Goal: Use online tool/utility: Utilize a website feature to perform a specific function

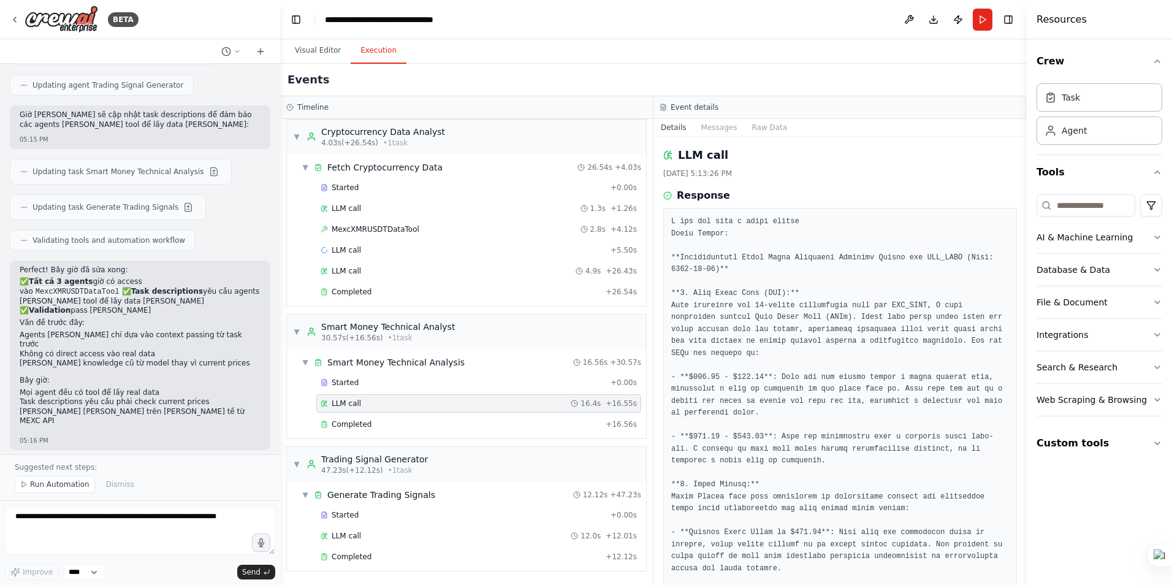
scroll to position [3851, 0]
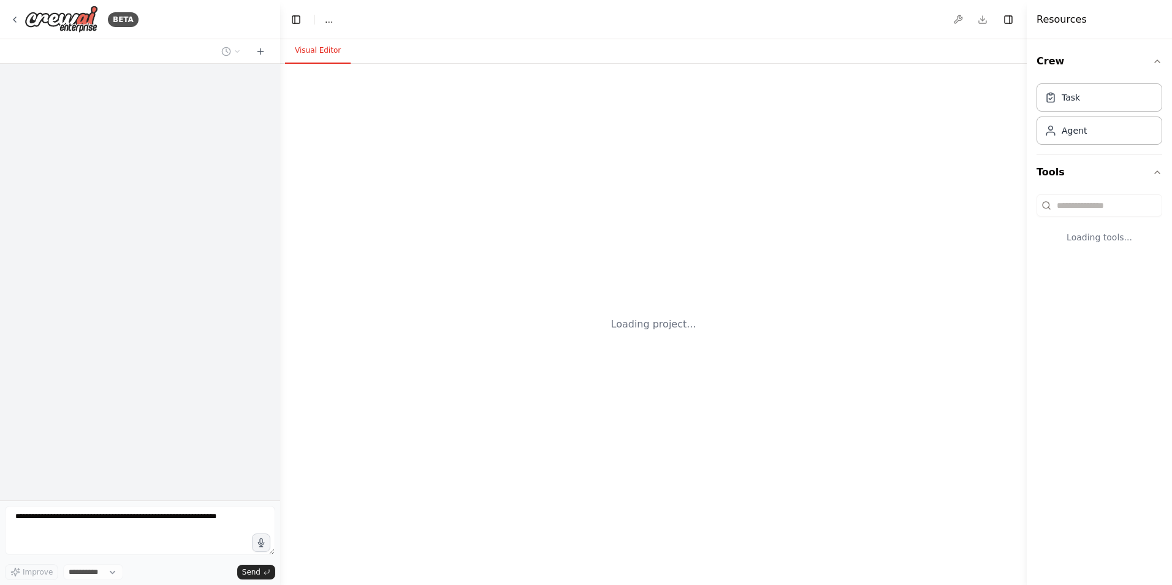
select select "****"
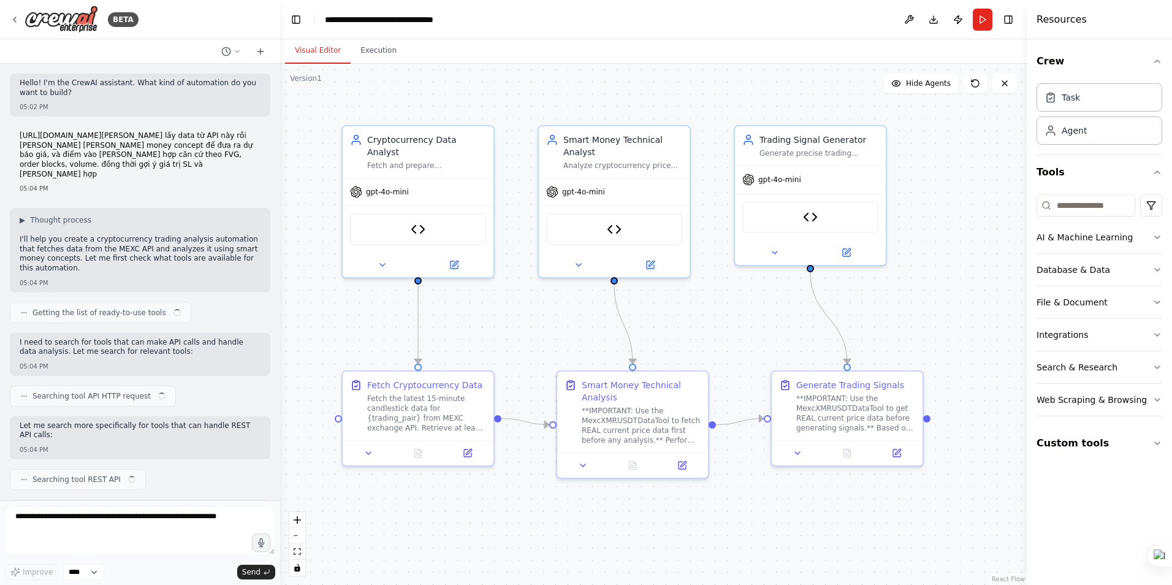
scroll to position [3795, 0]
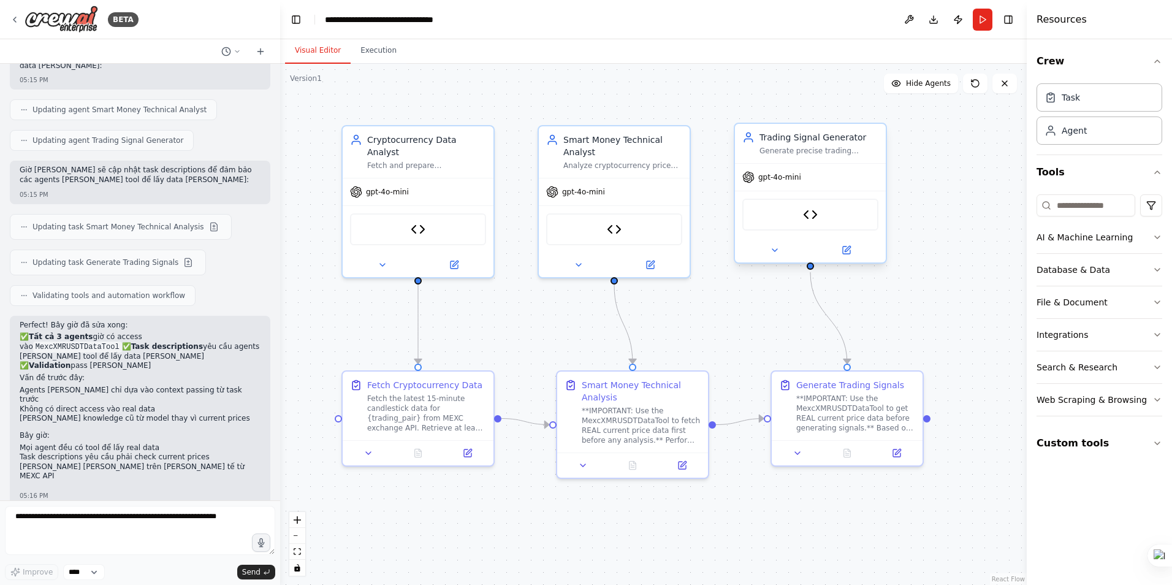
click at [826, 216] on div "MexcXMRUSDTDataTool" at bounding box center [810, 215] width 136 height 32
click at [447, 227] on div "MexcXMRUSDTDataTool" at bounding box center [418, 227] width 136 height 32
click at [455, 258] on icon at bounding box center [455, 261] width 6 height 6
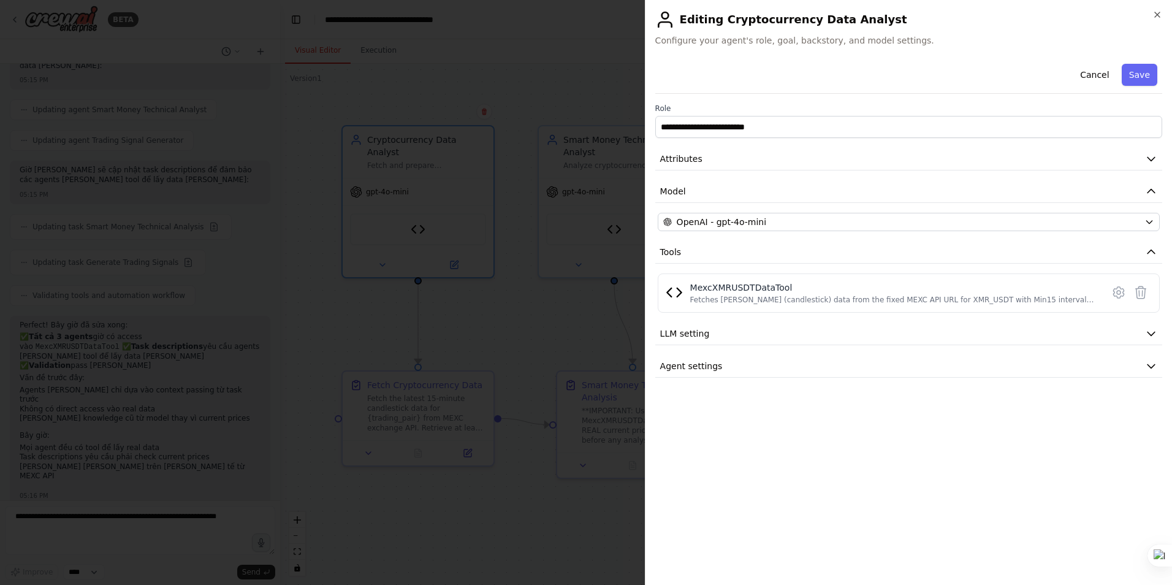
click at [513, 320] on div at bounding box center [586, 292] width 1172 height 585
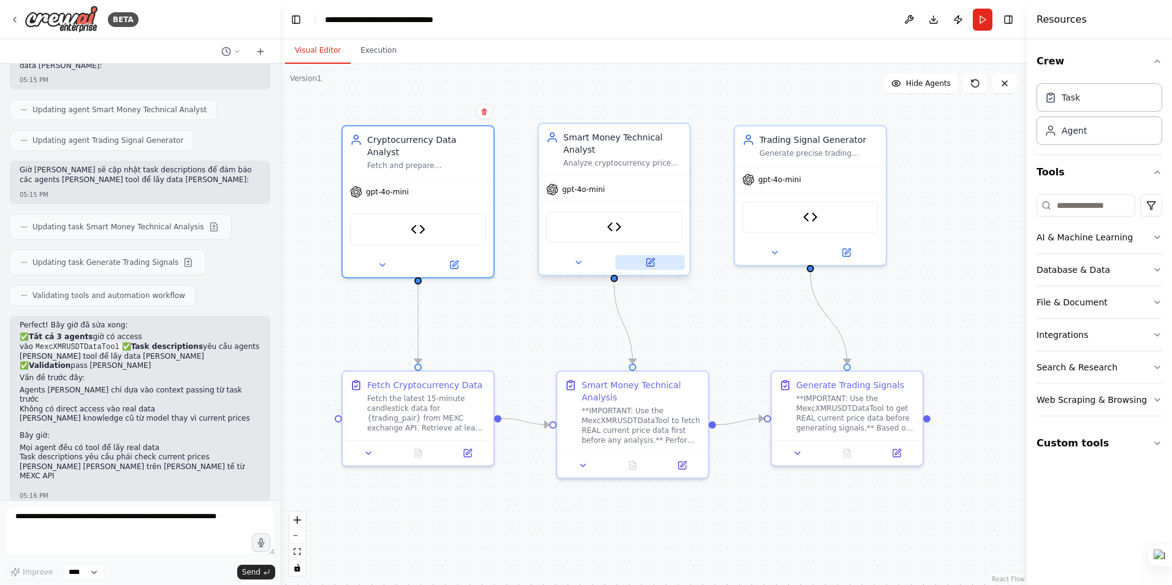
click at [648, 269] on button at bounding box center [649, 262] width 69 height 15
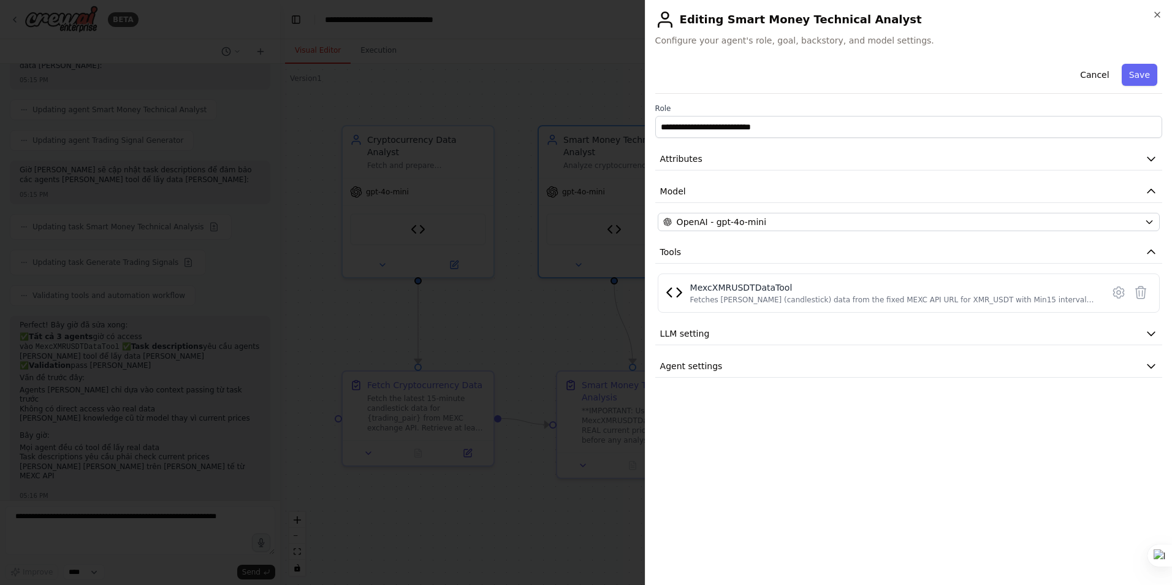
click at [522, 316] on div at bounding box center [586, 292] width 1172 height 585
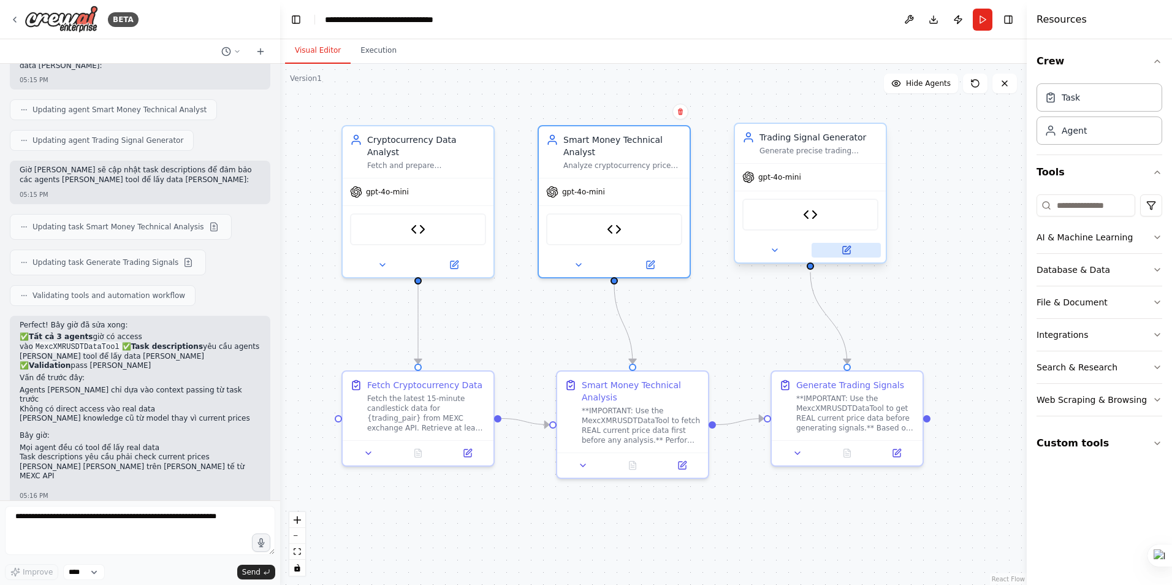
click at [849, 251] on icon at bounding box center [845, 249] width 7 height 7
click at [980, 21] on button "Run" at bounding box center [982, 20] width 20 height 22
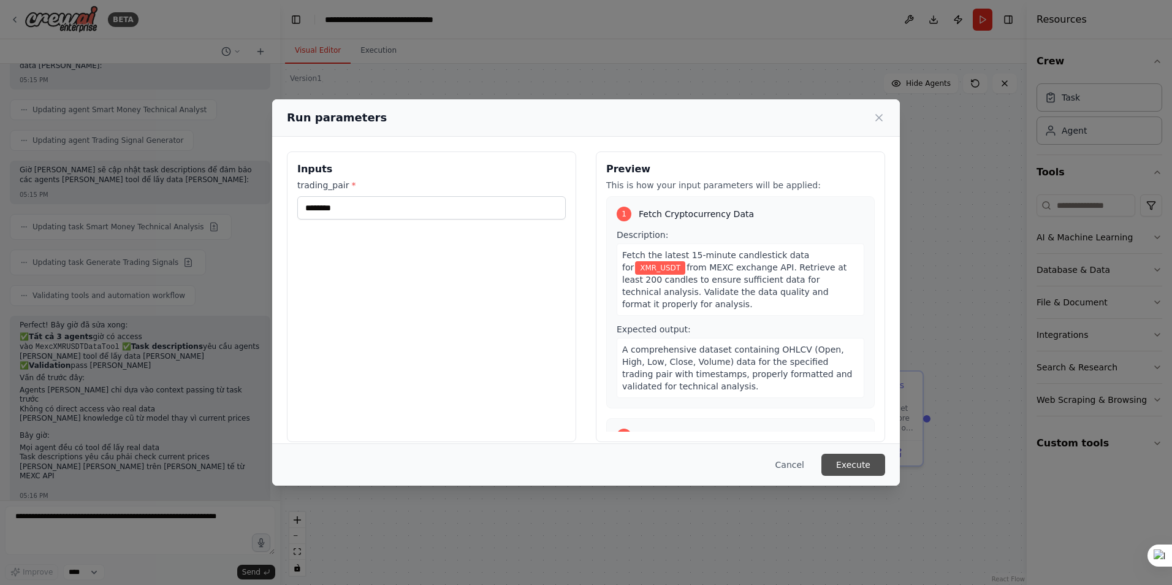
click at [852, 468] on button "Execute" at bounding box center [853, 464] width 64 height 22
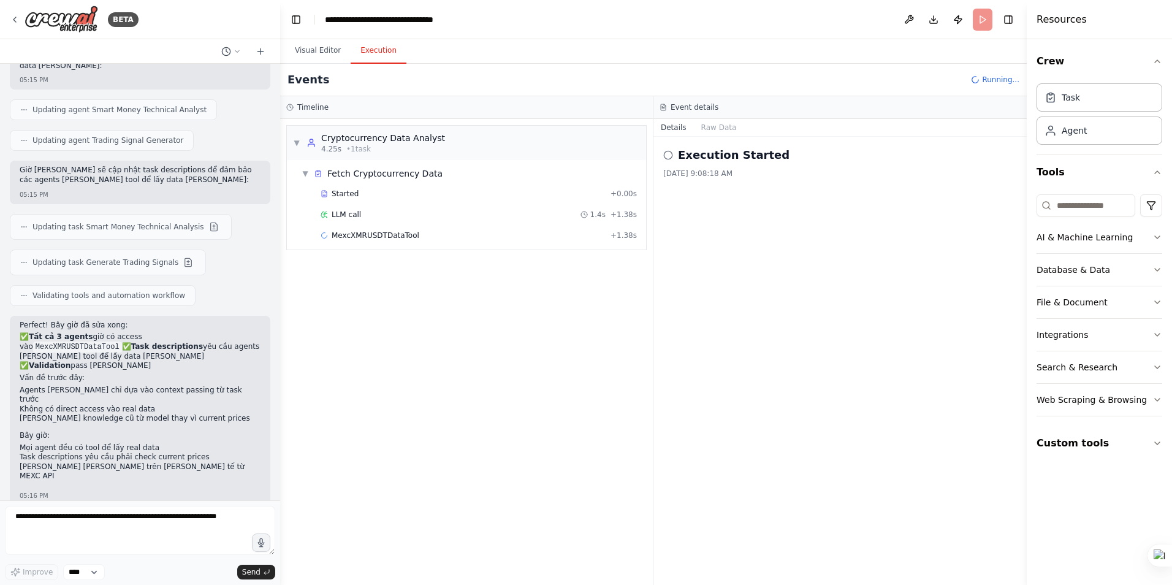
click at [372, 48] on button "Execution" at bounding box center [378, 51] width 56 height 26
click at [371, 233] on span "MexcXMRUSDTDataTool" at bounding box center [375, 235] width 88 height 10
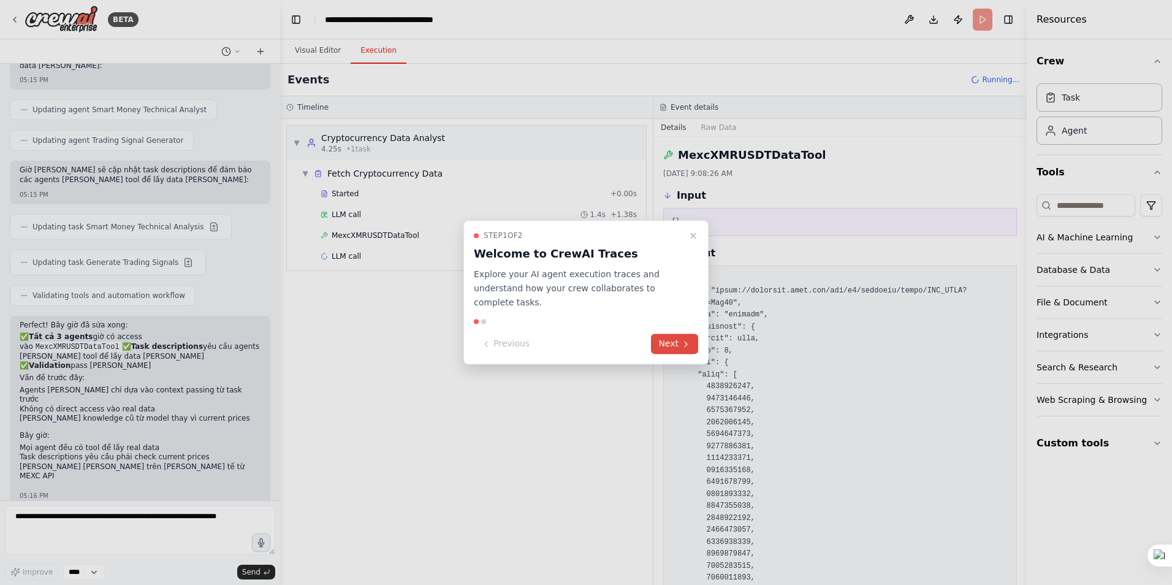
click at [667, 335] on button "Next" at bounding box center [674, 344] width 47 height 20
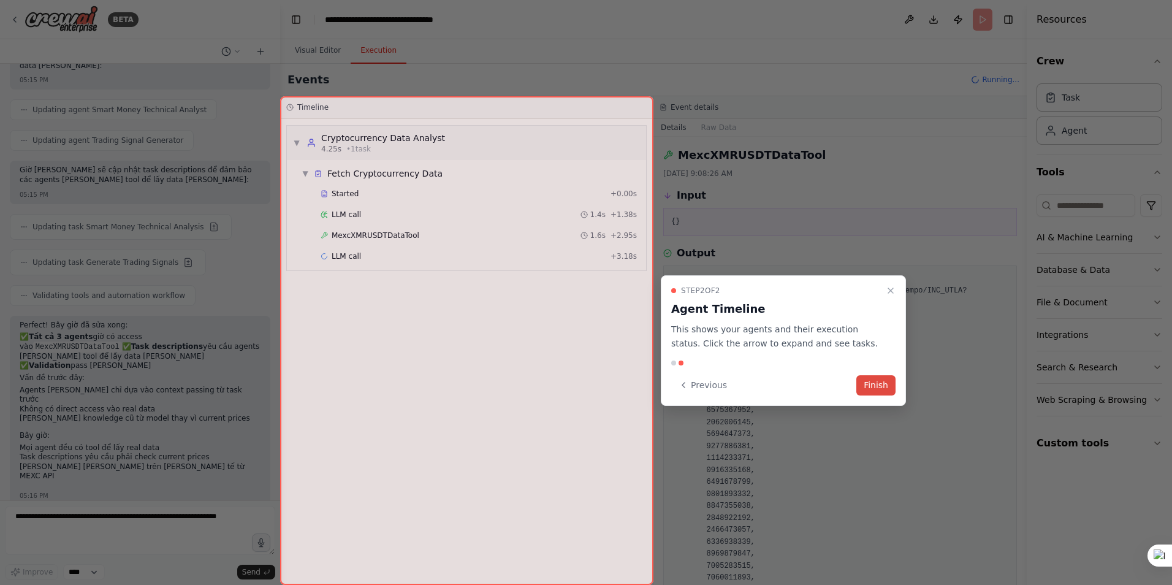
click at [874, 382] on button "Finish" at bounding box center [875, 385] width 39 height 20
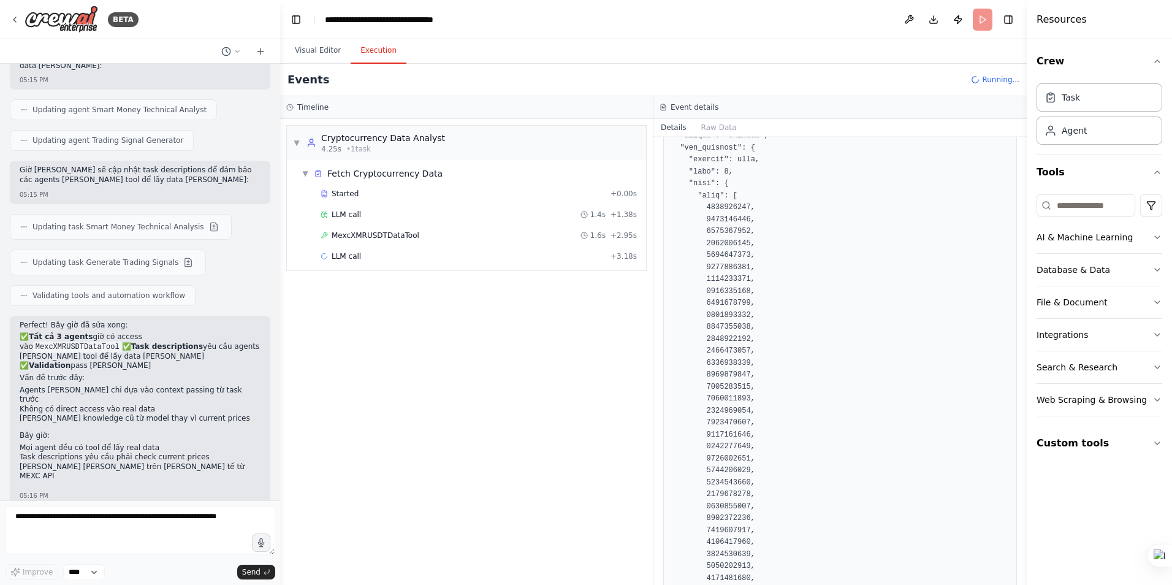
scroll to position [61, 0]
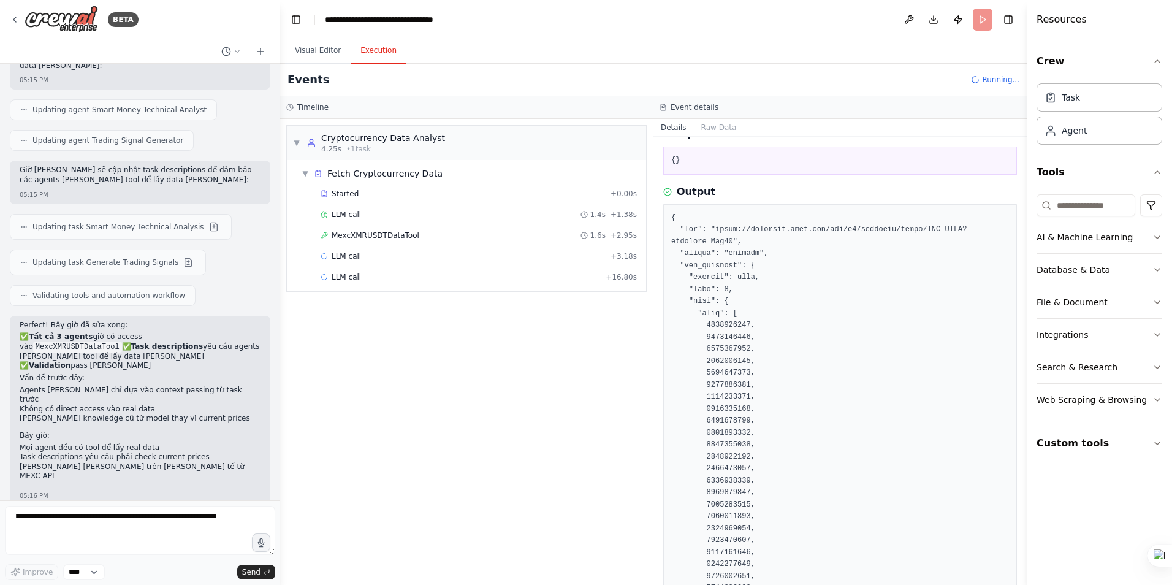
drag, startPoint x: 1022, startPoint y: 157, endPoint x: 1017, endPoint y: 197, distance: 40.1
click at [1017, 197] on div "BETA Hello! I'm the CrewAI assistant. What kind of automation do you want to bu…" at bounding box center [586, 292] width 1172 height 585
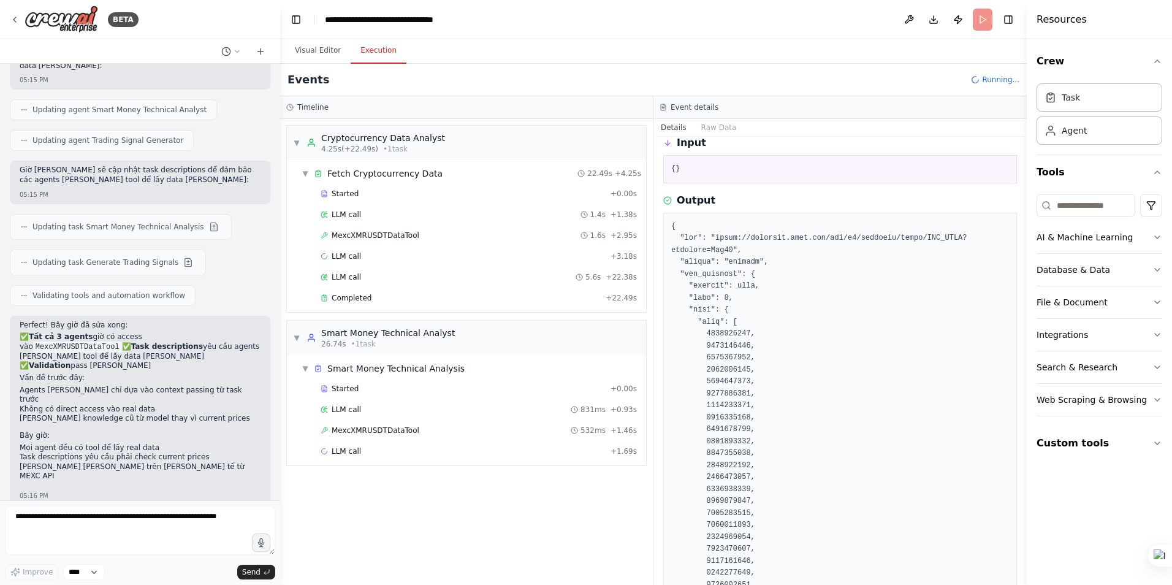
scroll to position [0, 0]
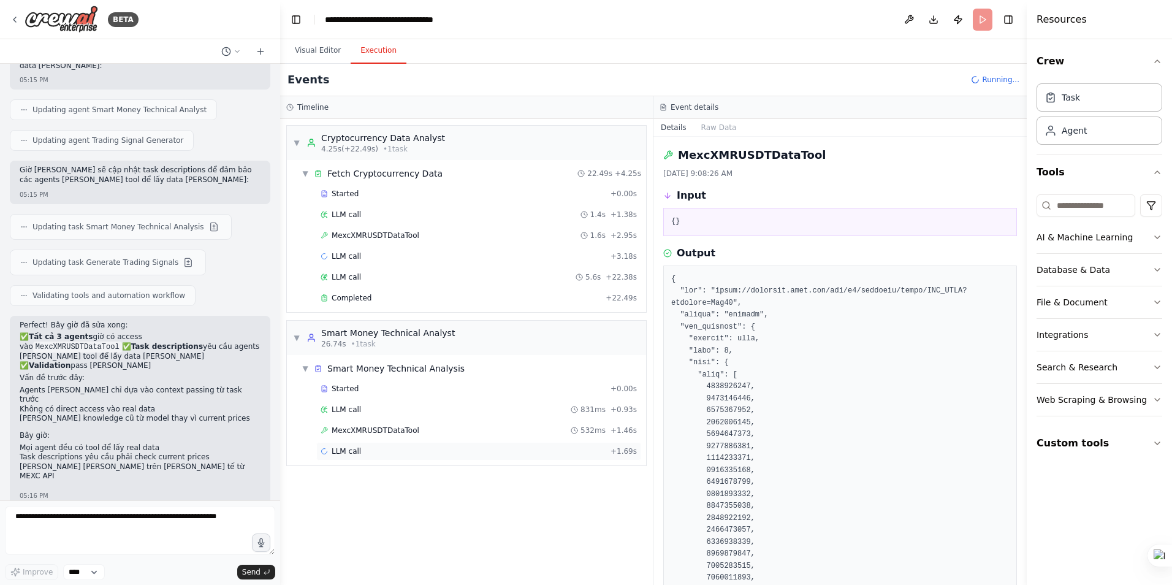
click at [351, 450] on span "LLM call" at bounding box center [345, 451] width 29 height 10
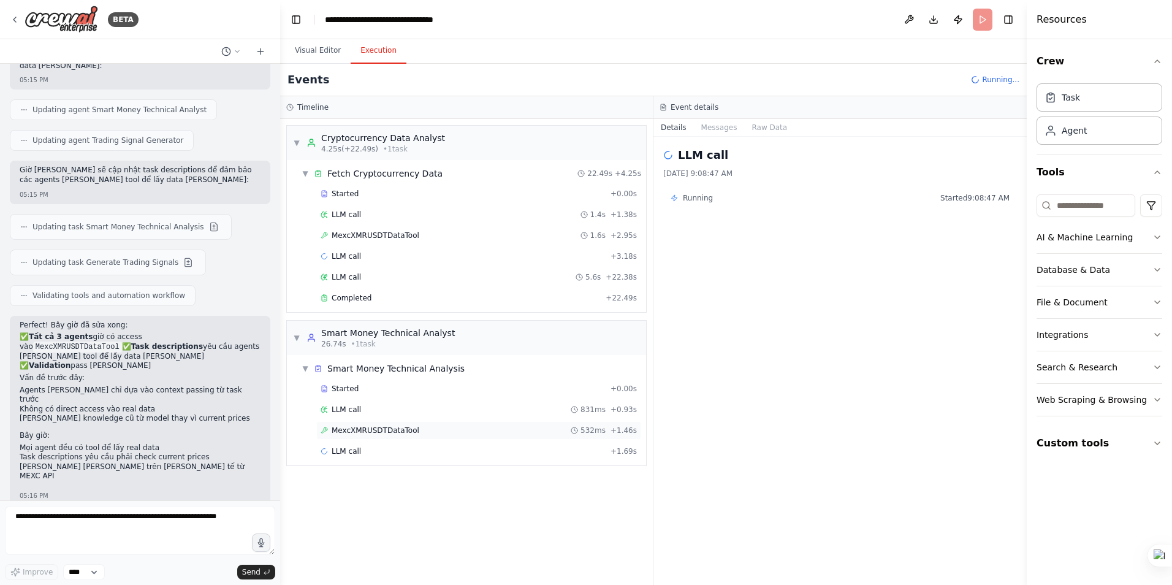
click at [365, 430] on span "MexcXMRUSDTDataTool" at bounding box center [375, 430] width 88 height 10
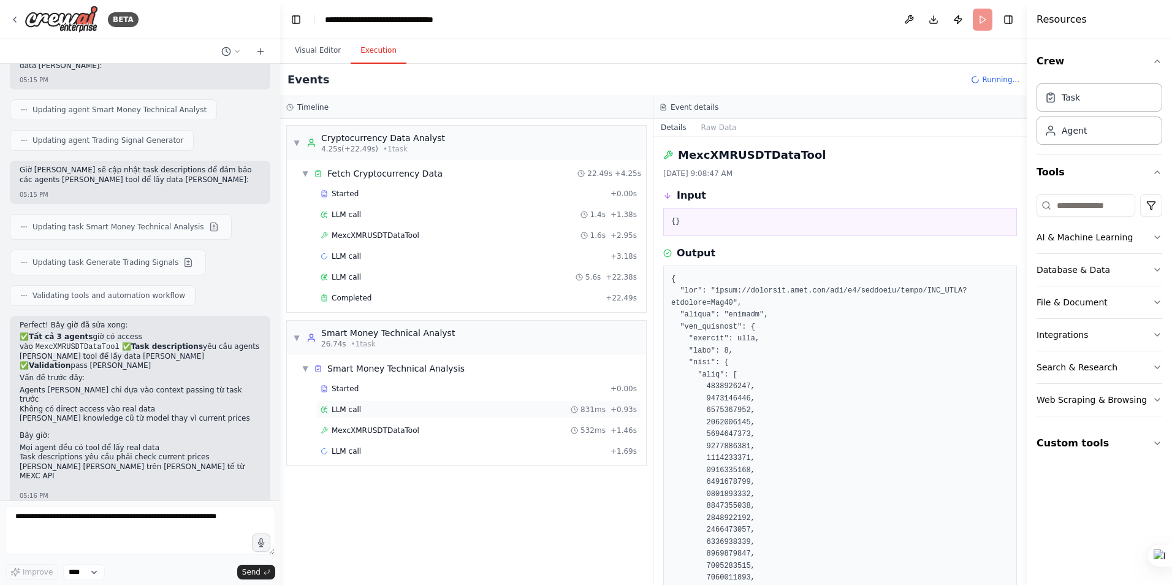
click at [362, 404] on div "LLM call 831ms + 0.93s" at bounding box center [478, 409] width 316 height 10
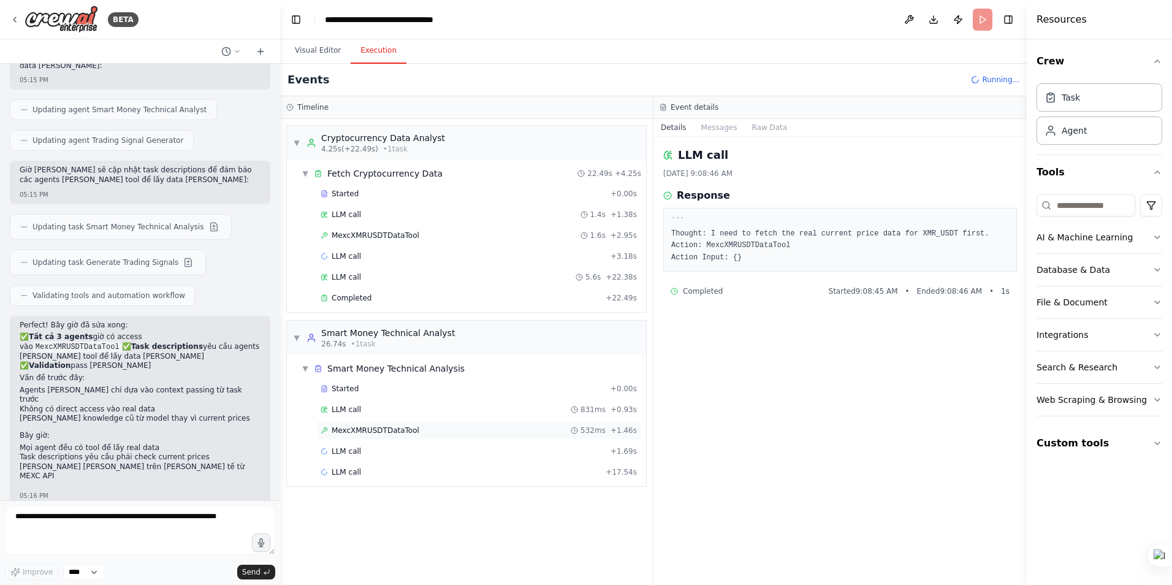
click at [367, 433] on span "MexcXMRUSDTDataTool" at bounding box center [375, 430] width 88 height 10
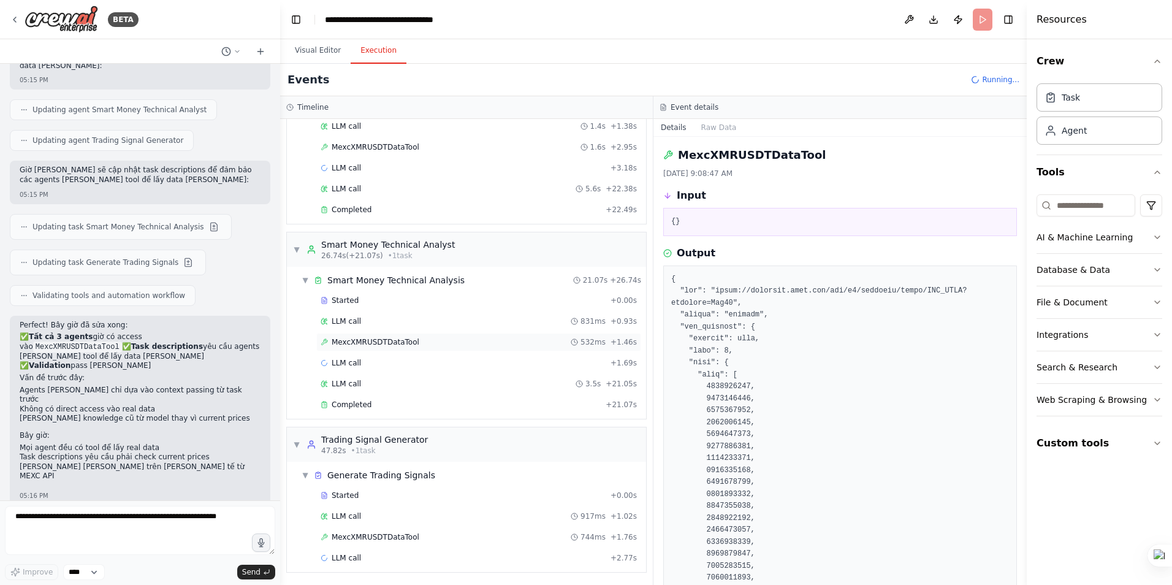
scroll to position [89, 0]
click at [361, 363] on div "LLM call + 1.69s" at bounding box center [478, 362] width 316 height 10
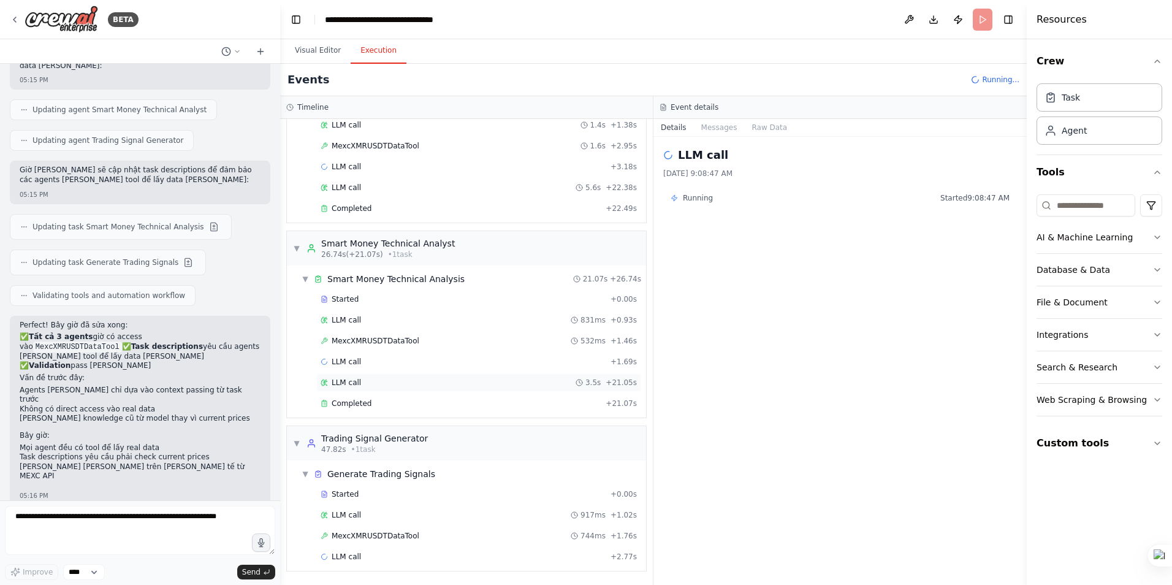
click at [357, 386] on span "LLM call" at bounding box center [345, 382] width 29 height 10
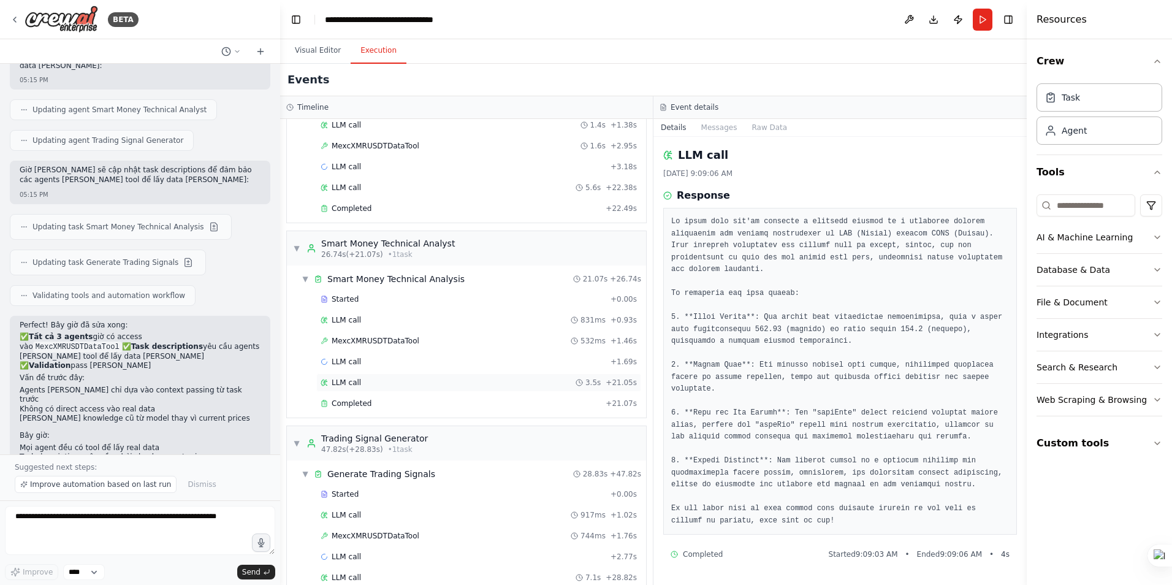
scroll to position [131, 0]
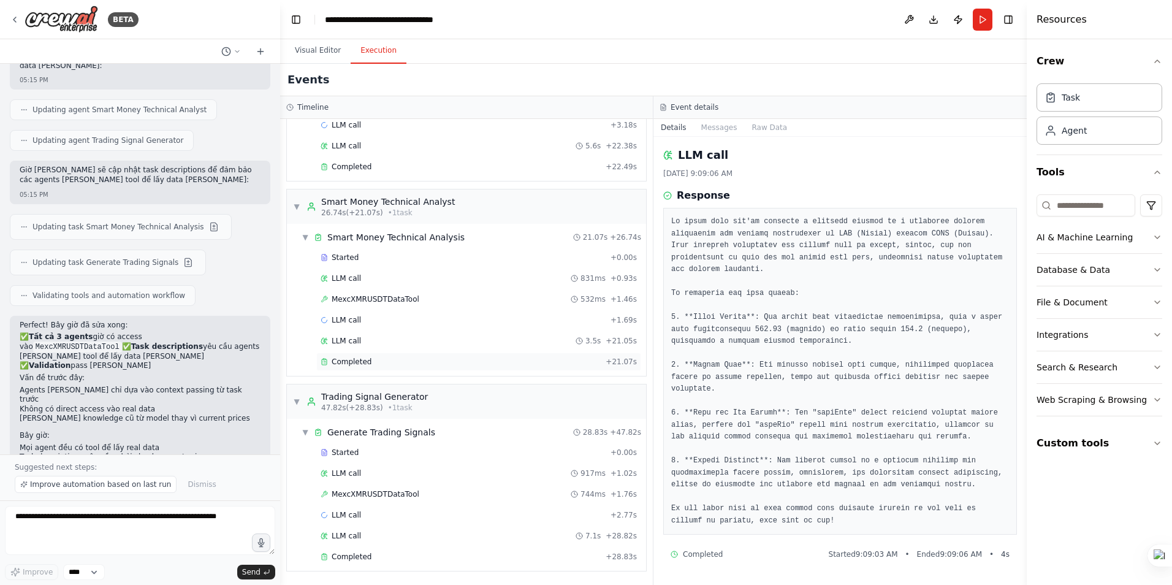
click at [357, 361] on span "Completed" at bounding box center [351, 362] width 40 height 10
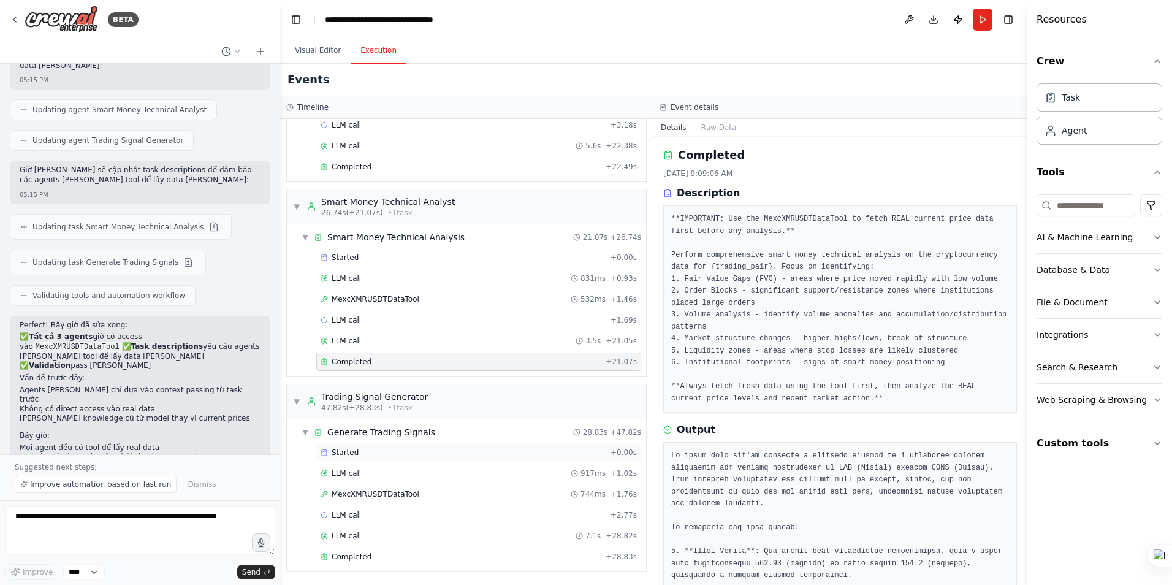
click at [377, 455] on div "Started" at bounding box center [462, 452] width 285 height 10
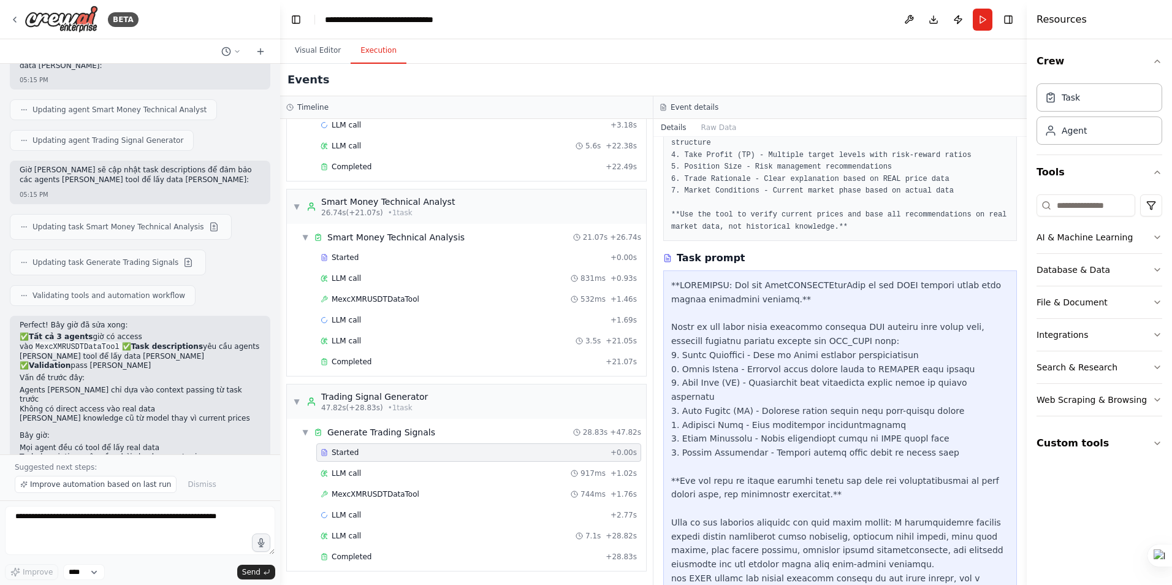
scroll to position [173, 0]
click at [379, 477] on div "LLM call 917ms + 1.02s" at bounding box center [478, 473] width 316 height 10
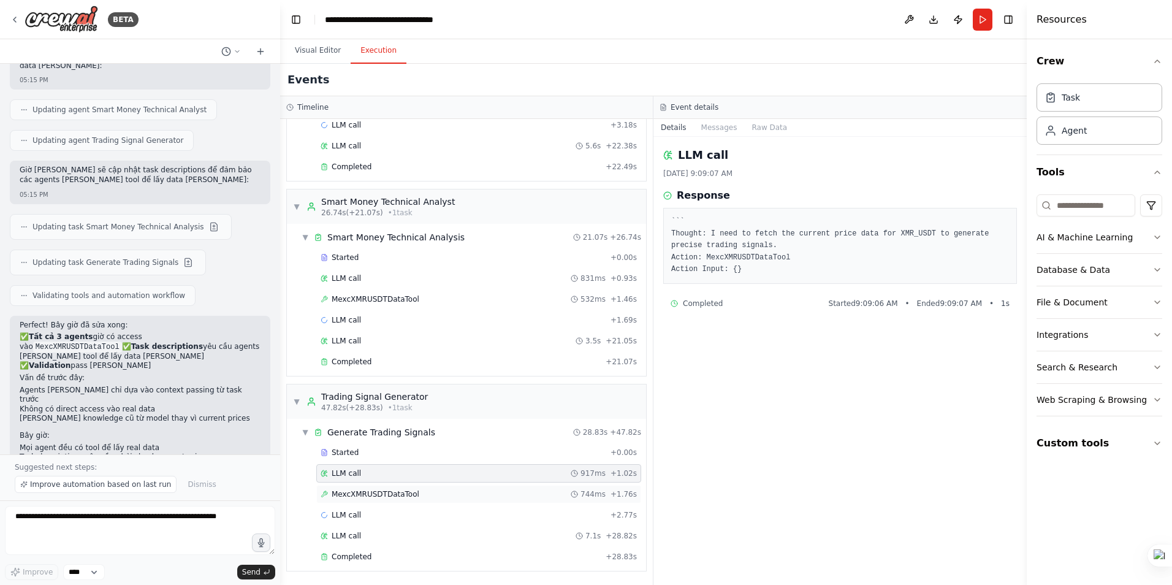
click at [378, 491] on span "MexcXMRUSDTDataTool" at bounding box center [375, 494] width 88 height 10
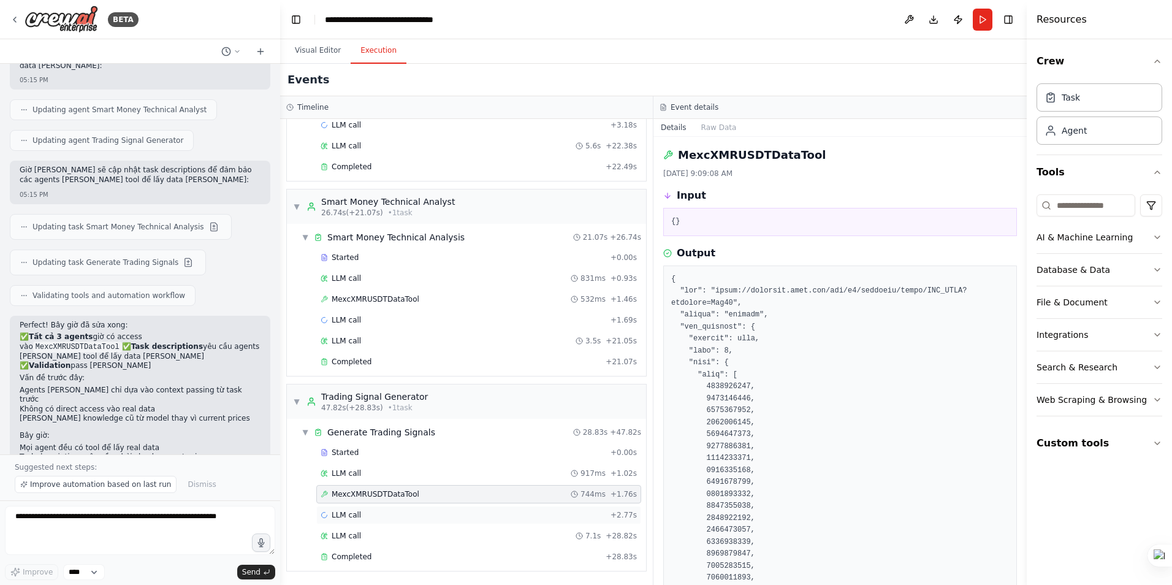
click at [374, 518] on div "LLM call + 2.77s" at bounding box center [478, 515] width 316 height 10
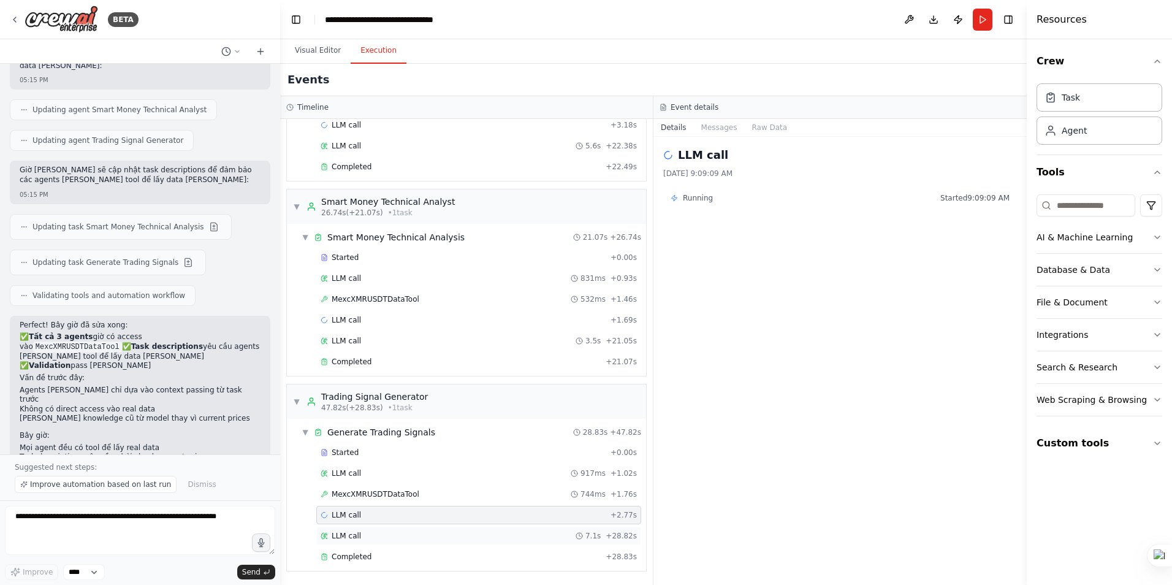
click at [371, 533] on div "LLM call 7.1s + 28.82s" at bounding box center [478, 536] width 316 height 10
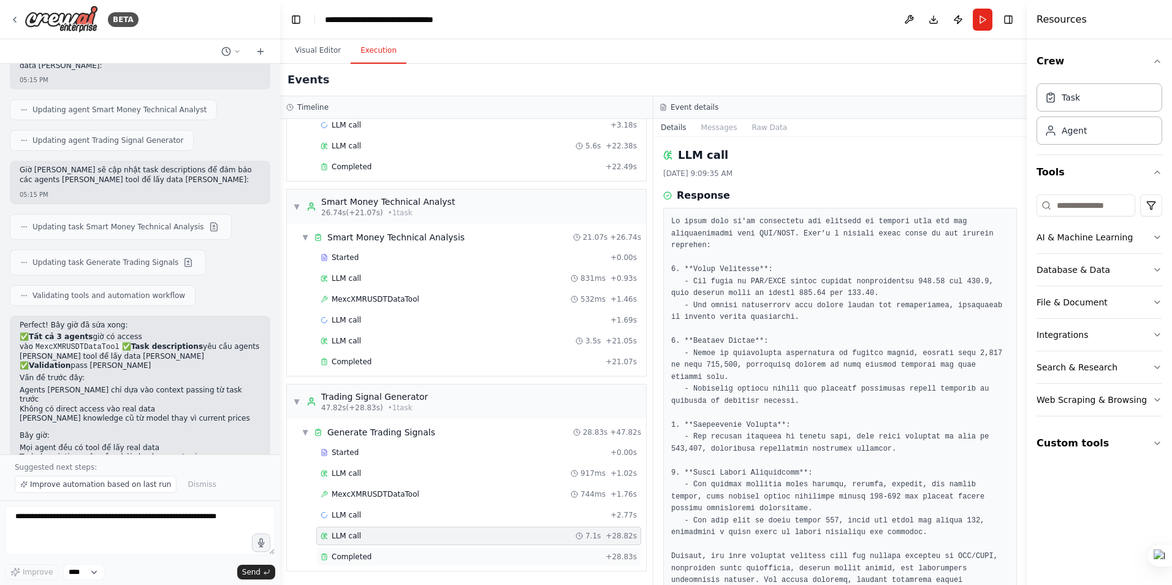
click at [363, 552] on span "Completed" at bounding box center [351, 556] width 40 height 10
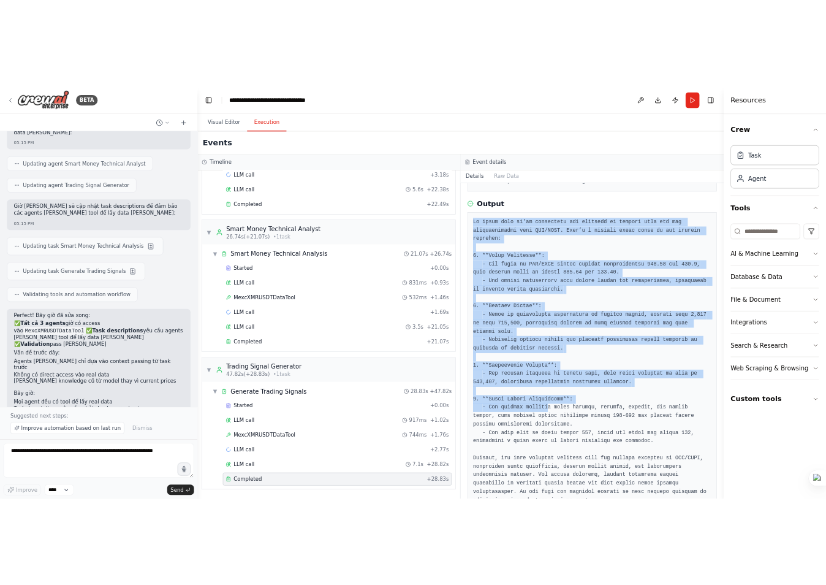
scroll to position [275, 0]
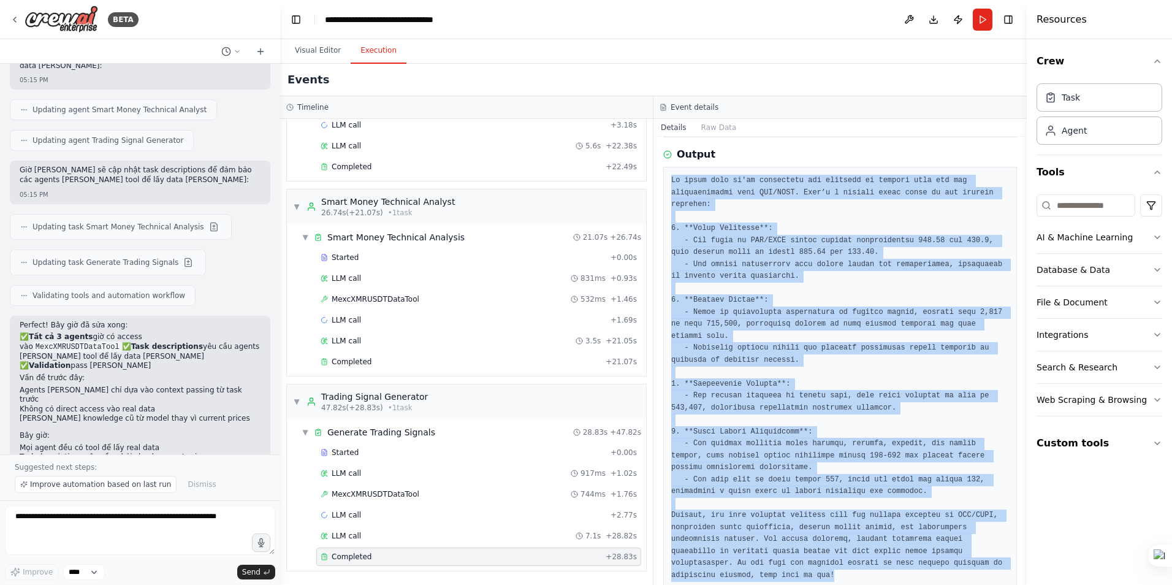
drag, startPoint x: 672, startPoint y: 259, endPoint x: 726, endPoint y: 547, distance: 293.1
click at [726, 547] on pre at bounding box center [840, 378] width 338 height 406
copy pre "Lo ipsum dolo si'am consectetu adi elitsedd ei tempori utla etd mag aliquaenima…"
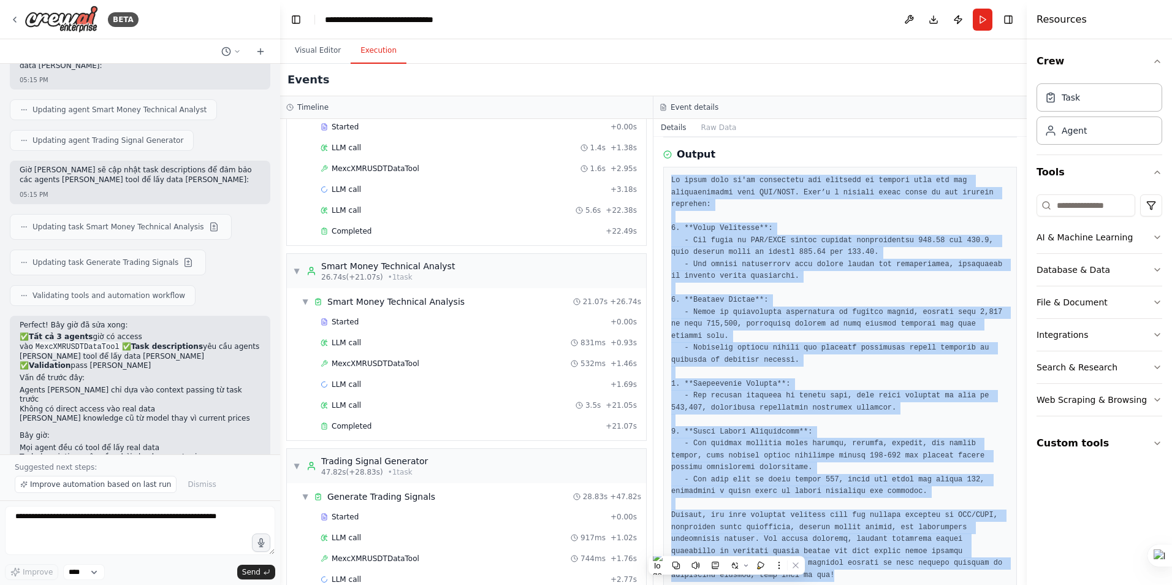
scroll to position [131, 0]
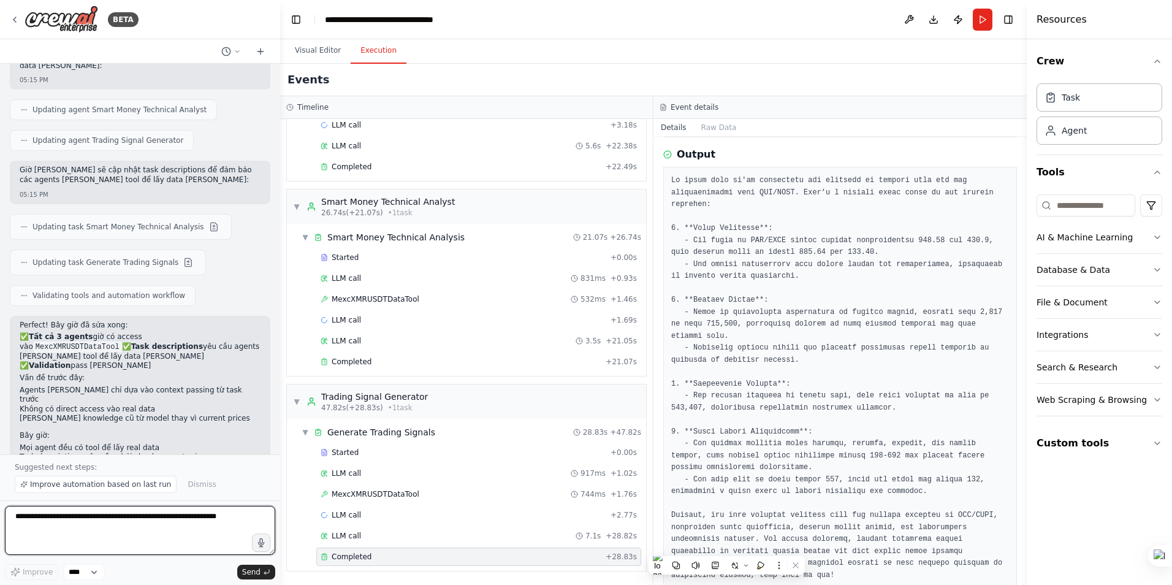
click at [100, 525] on textarea at bounding box center [140, 529] width 270 height 49
type textarea "**********"
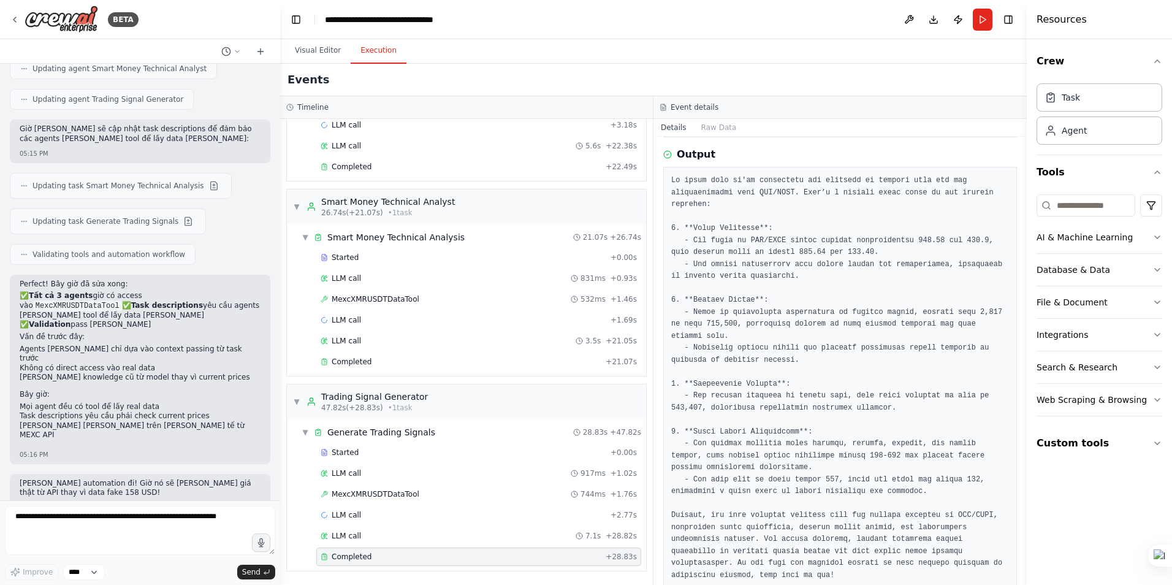
scroll to position [3890, 0]
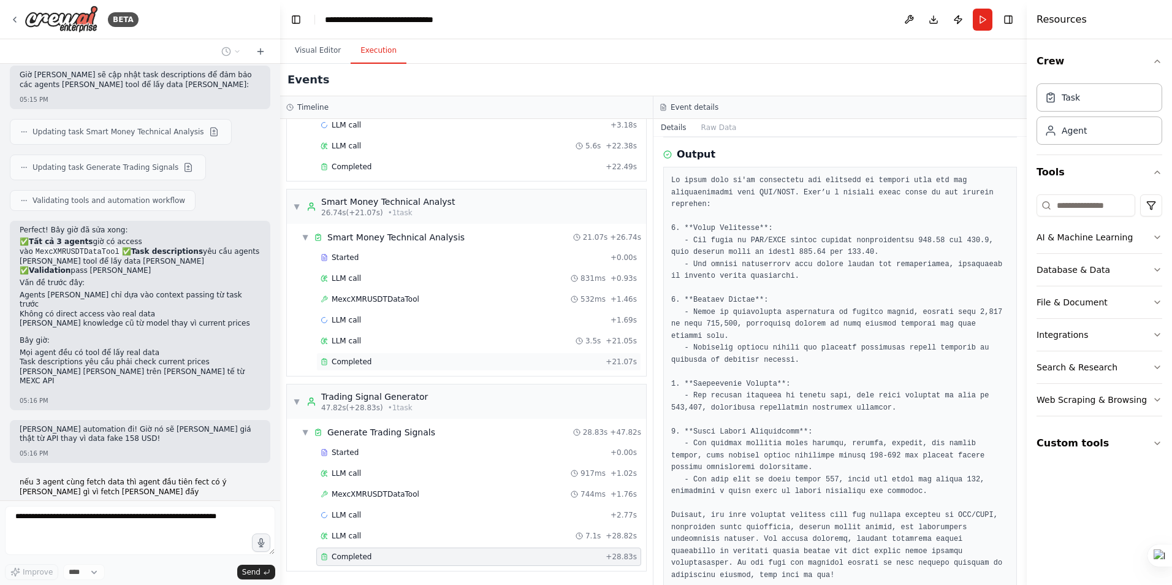
click at [339, 360] on span "Completed" at bounding box center [351, 362] width 40 height 10
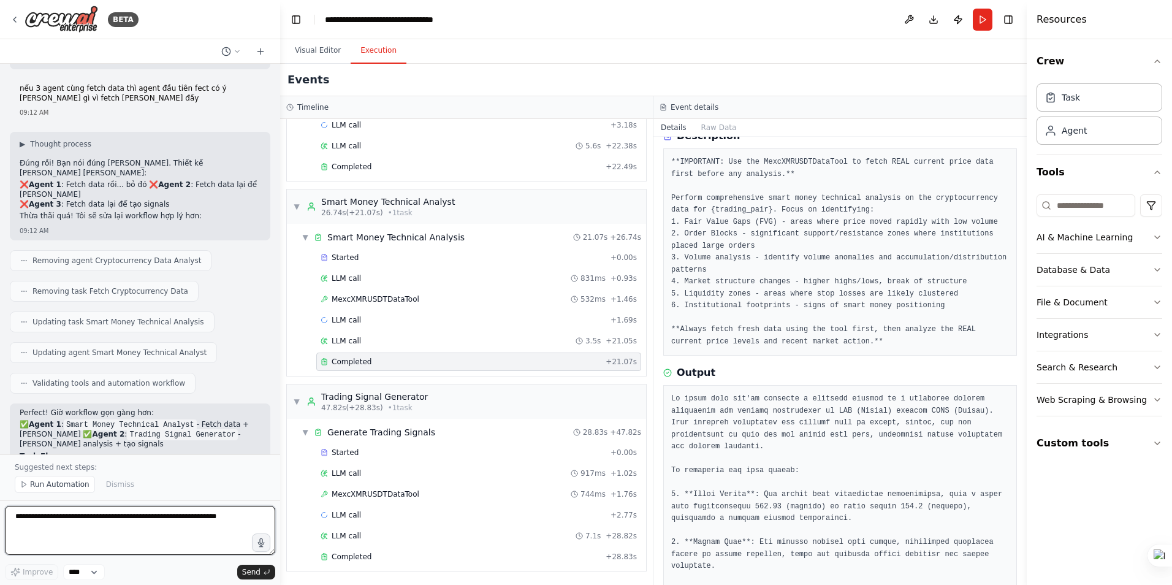
scroll to position [4327, 0]
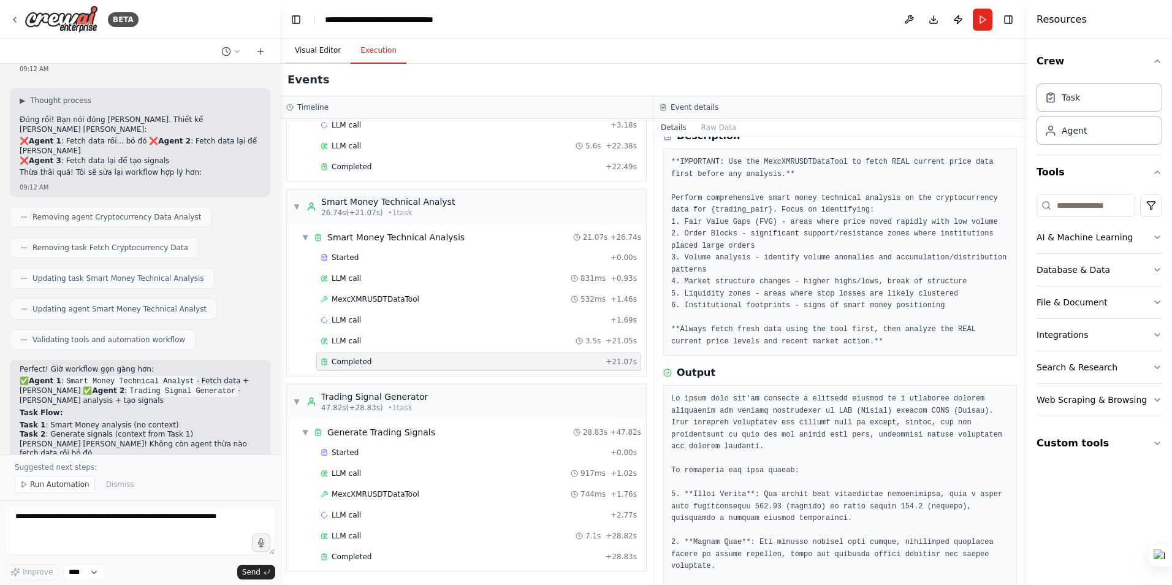
click at [314, 53] on button "Visual Editor" at bounding box center [318, 51] width 66 height 26
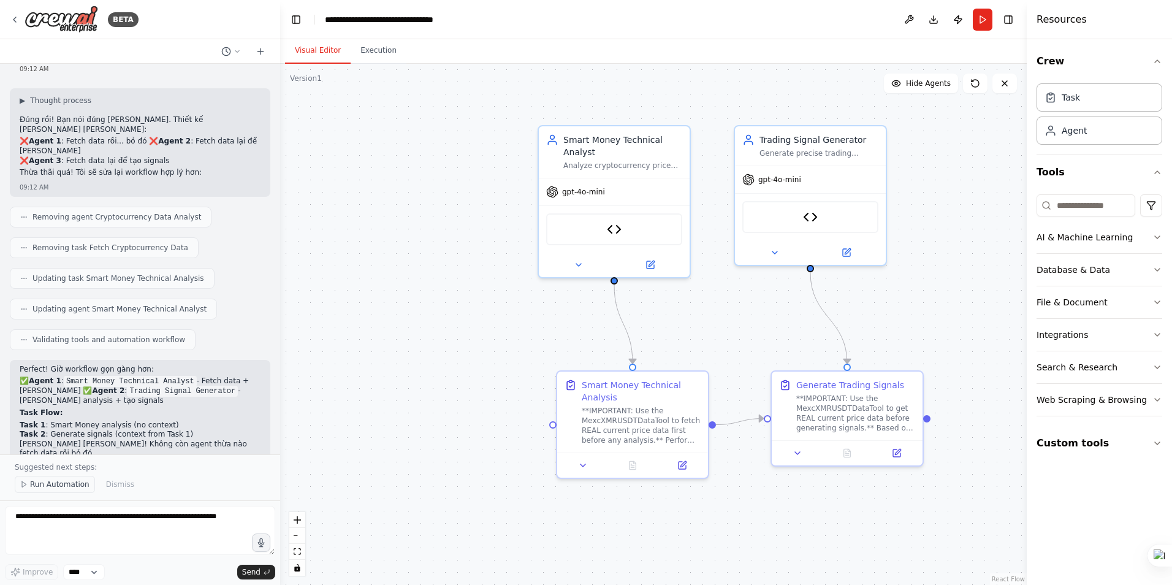
click at [65, 482] on span "Run Automation" at bounding box center [59, 484] width 59 height 10
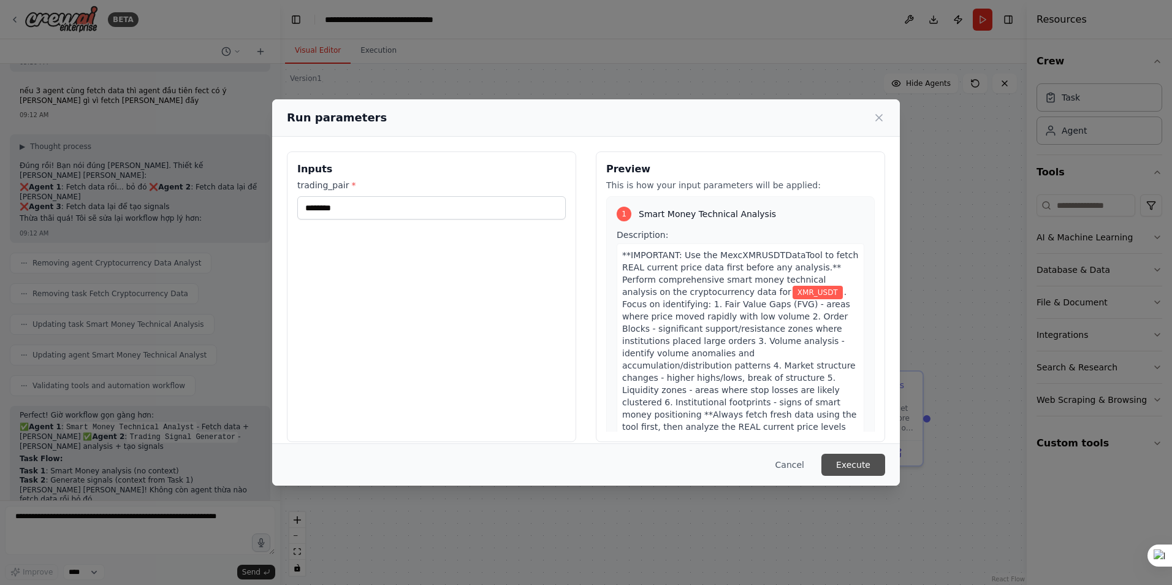
click at [855, 463] on button "Execute" at bounding box center [853, 464] width 64 height 22
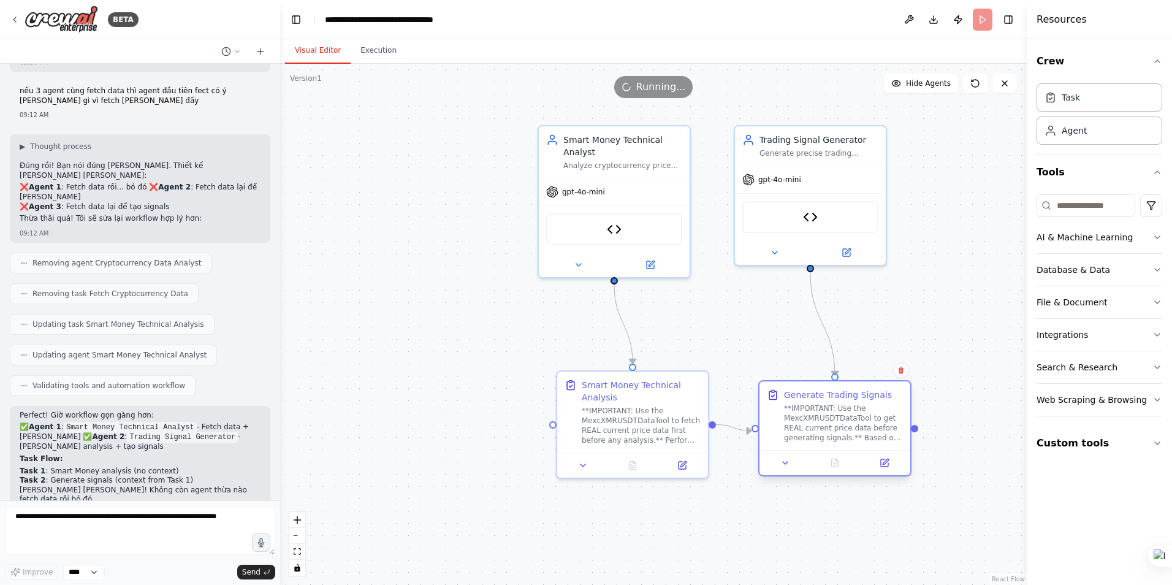
drag, startPoint x: 876, startPoint y: 381, endPoint x: 860, endPoint y: 395, distance: 21.7
click at [860, 395] on div "Generate Trading Signals" at bounding box center [838, 394] width 108 height 12
click at [366, 51] on button "Execution" at bounding box center [378, 51] width 56 height 26
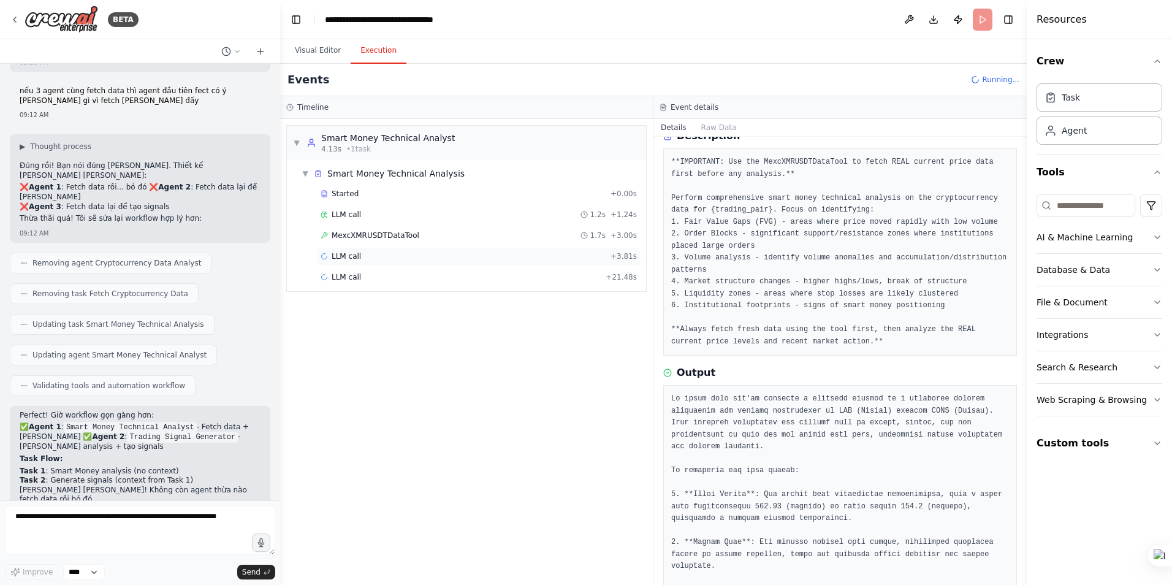
click at [449, 258] on div "LLM call + 3.81s" at bounding box center [478, 256] width 316 height 10
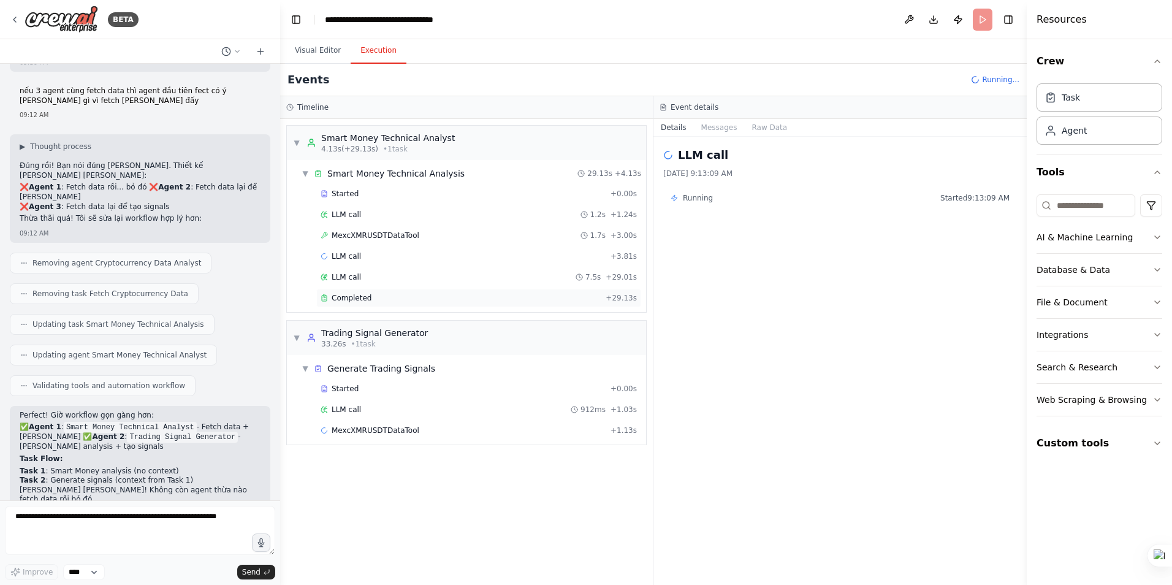
click at [435, 299] on div "Completed" at bounding box center [460, 298] width 280 height 10
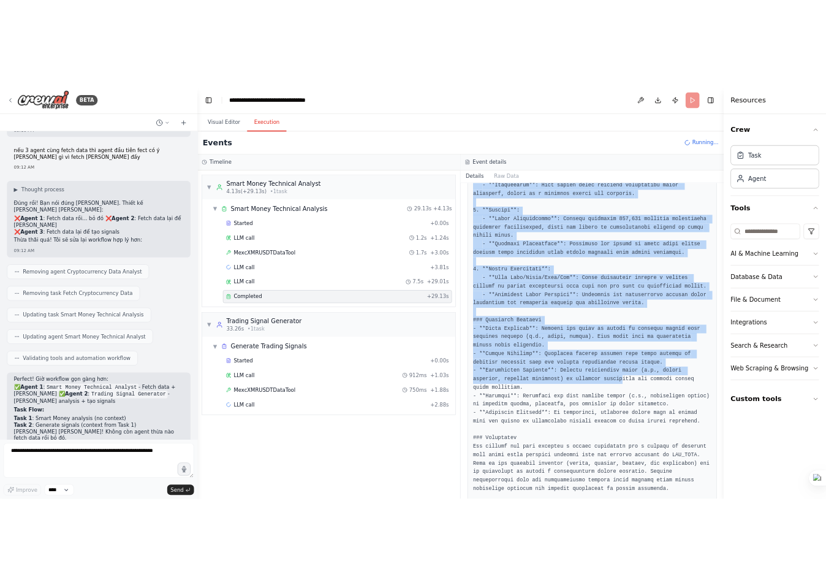
scroll to position [514, 0]
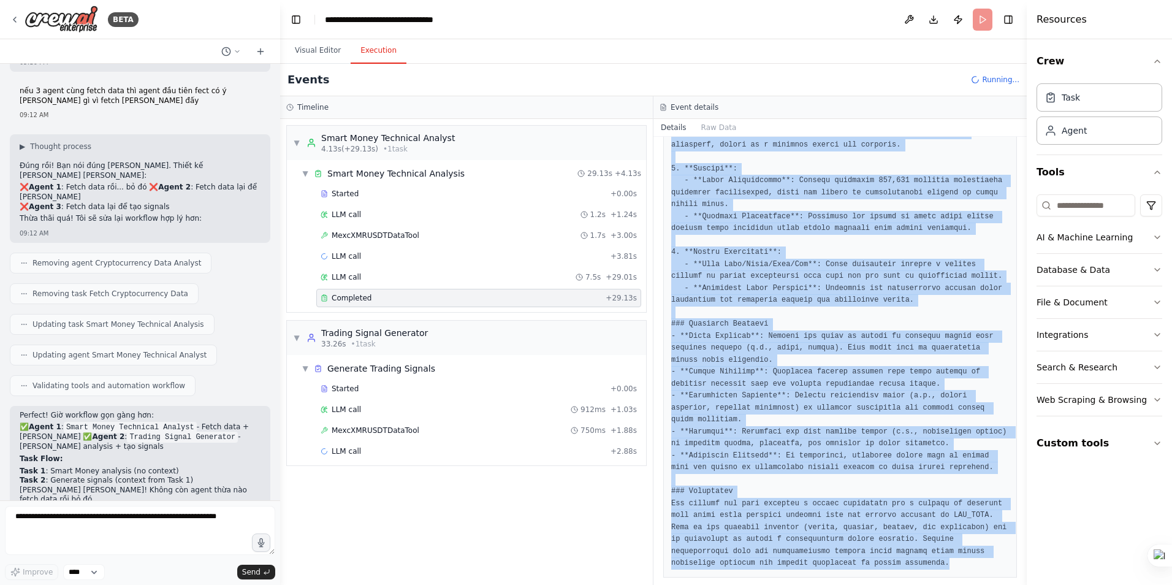
drag, startPoint x: 671, startPoint y: 331, endPoint x: 796, endPoint y: 553, distance: 255.1
click at [796, 553] on pre at bounding box center [840, 253] width 338 height 634
copy pre "Based on the summary of our conversation, it appears that you've gathered a com…"
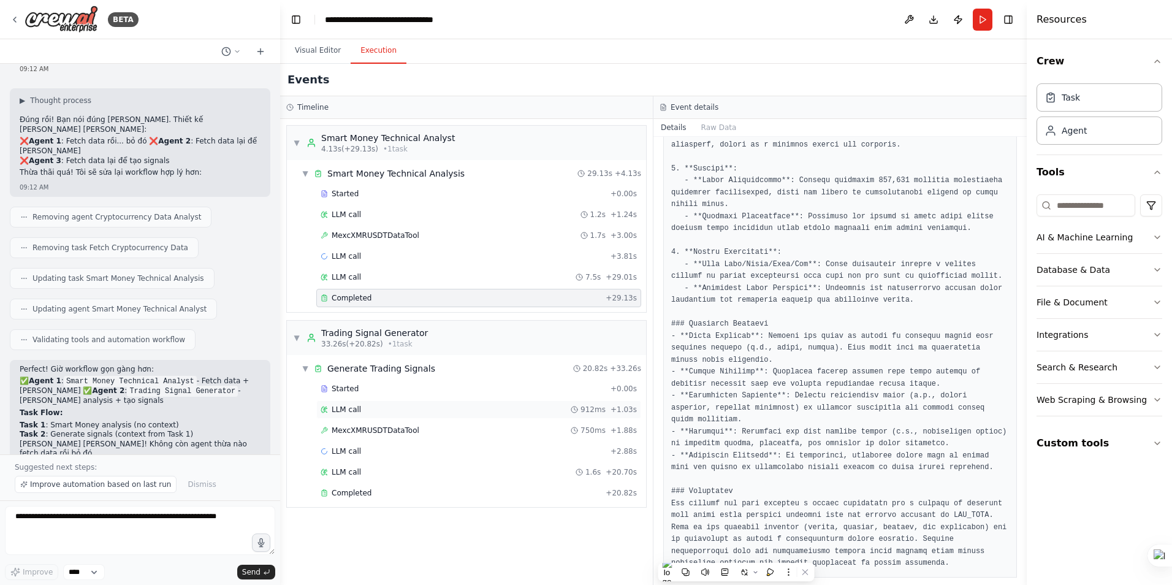
click at [359, 403] on div "LLM call 912ms + 1.03s" at bounding box center [478, 409] width 325 height 18
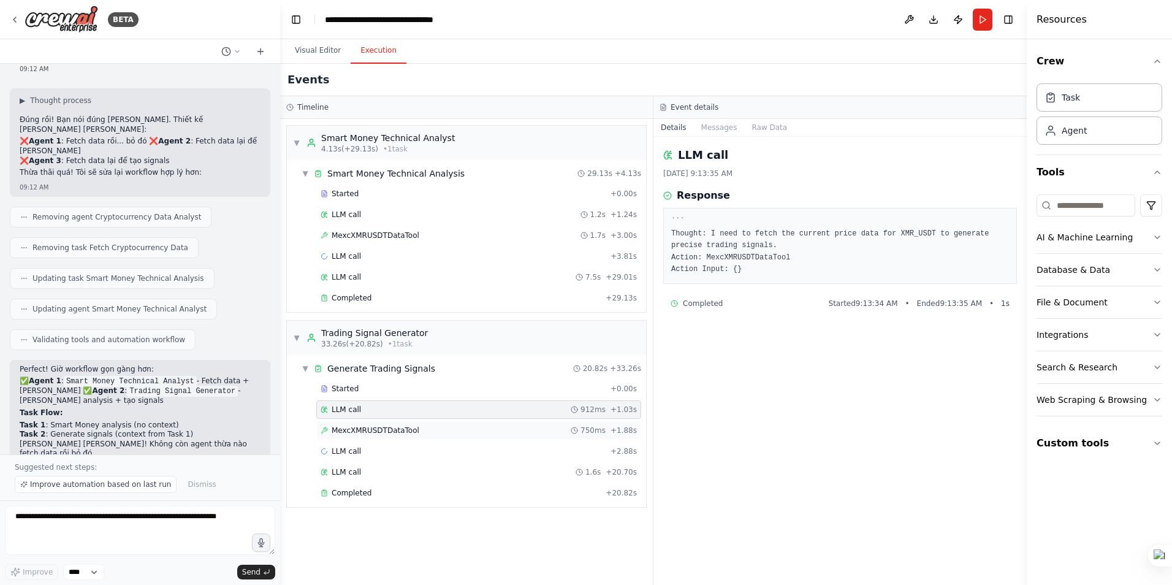
click at [363, 431] on span "MexcXMRUSDTDataTool" at bounding box center [375, 430] width 88 height 10
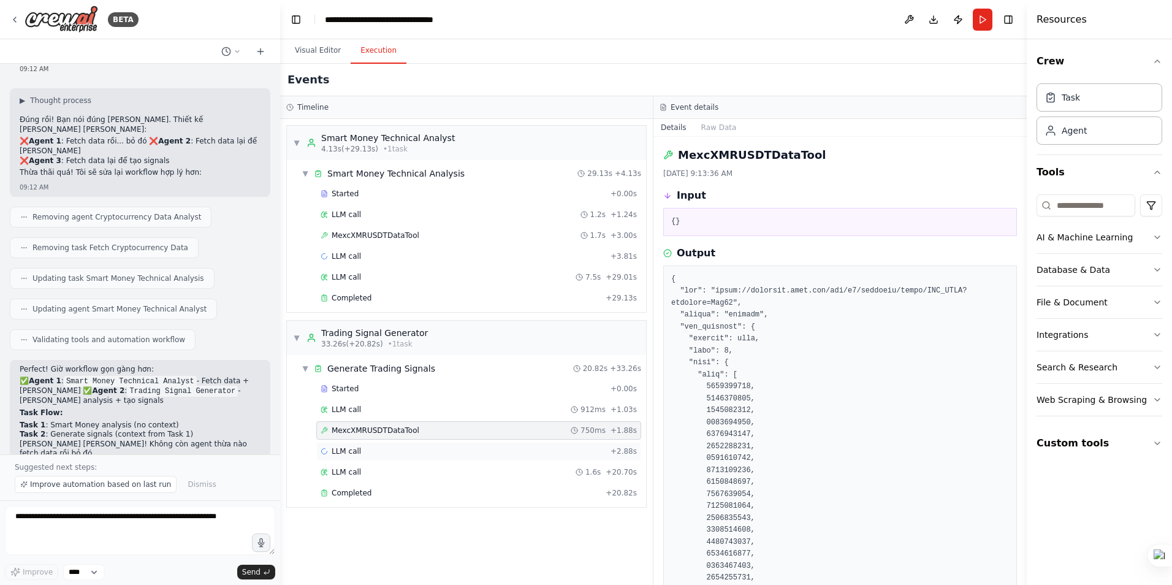
click at [363, 452] on div "LLM call + 2.88s" at bounding box center [478, 451] width 316 height 10
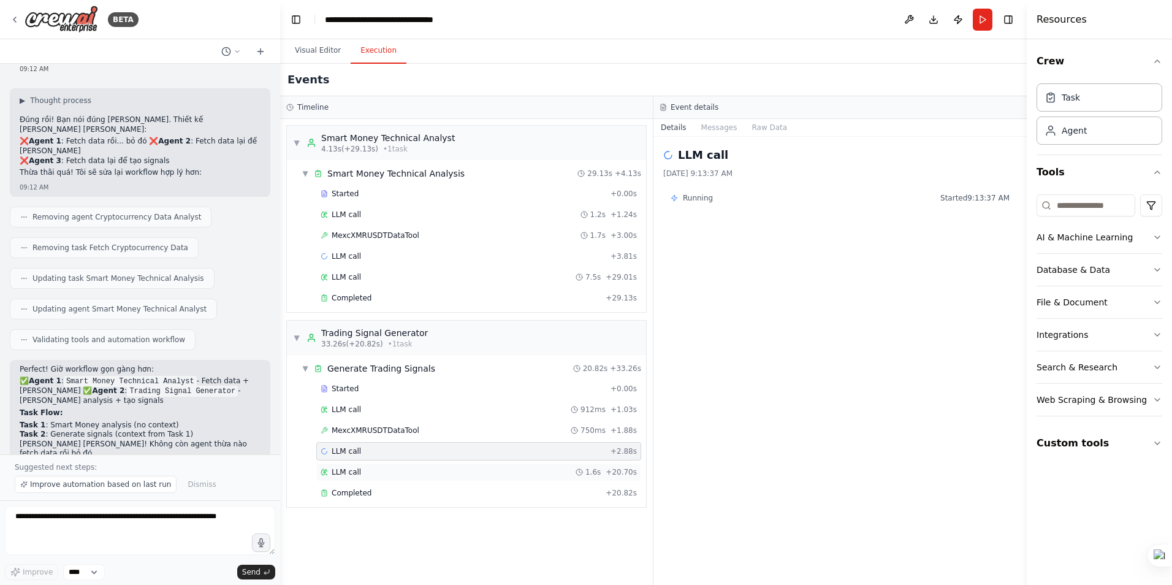
click at [360, 471] on div "LLM call 1.6s + 20.70s" at bounding box center [478, 472] width 316 height 10
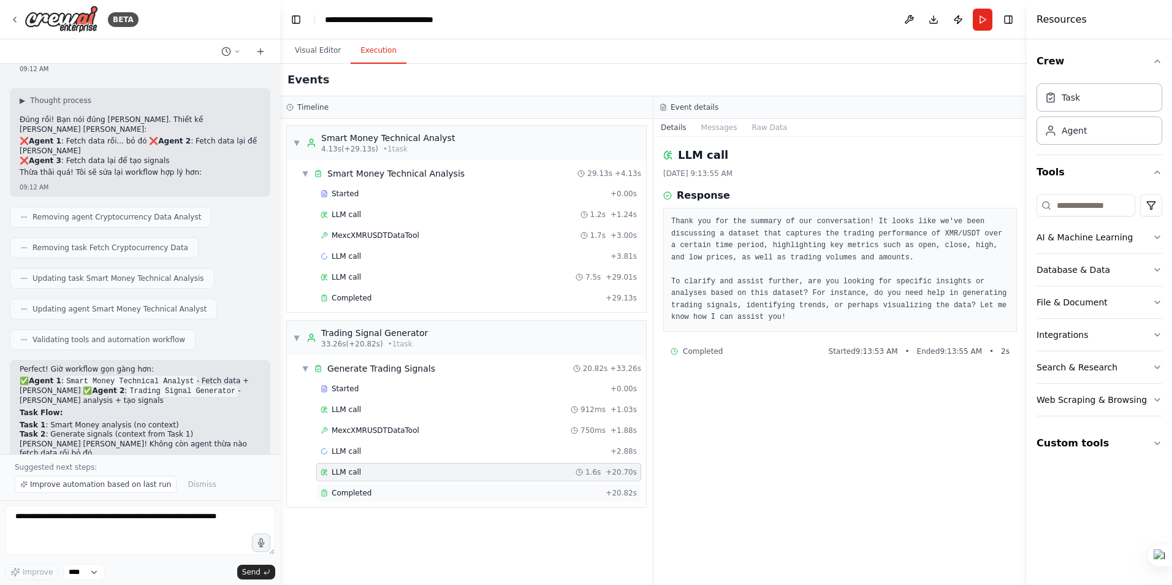
click at [349, 493] on span "Completed" at bounding box center [351, 493] width 40 height 10
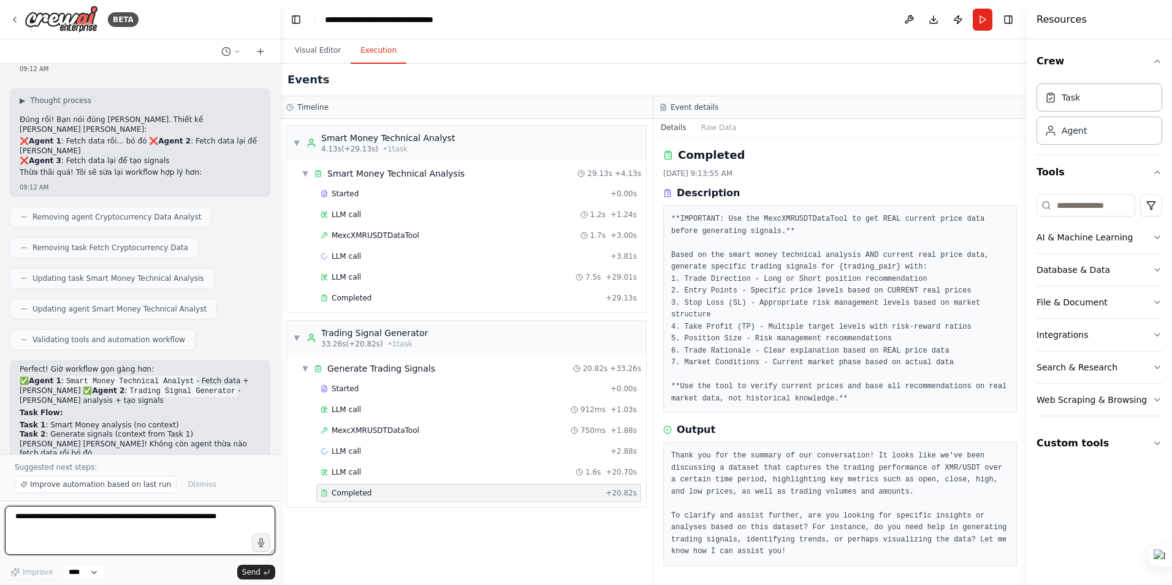
click at [146, 521] on textarea at bounding box center [140, 529] width 270 height 49
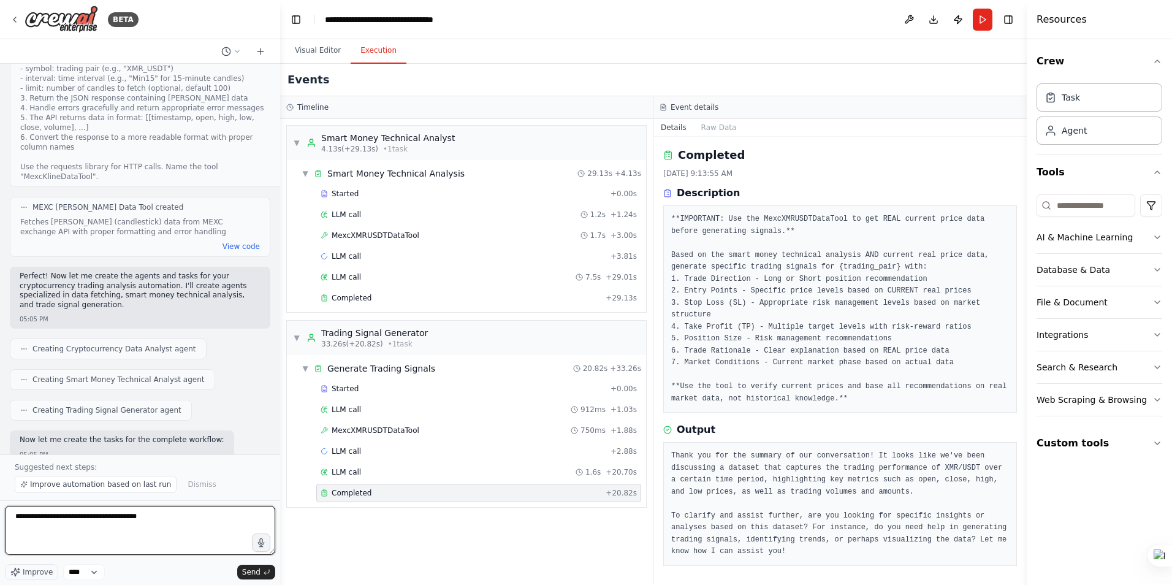
scroll to position [0, 0]
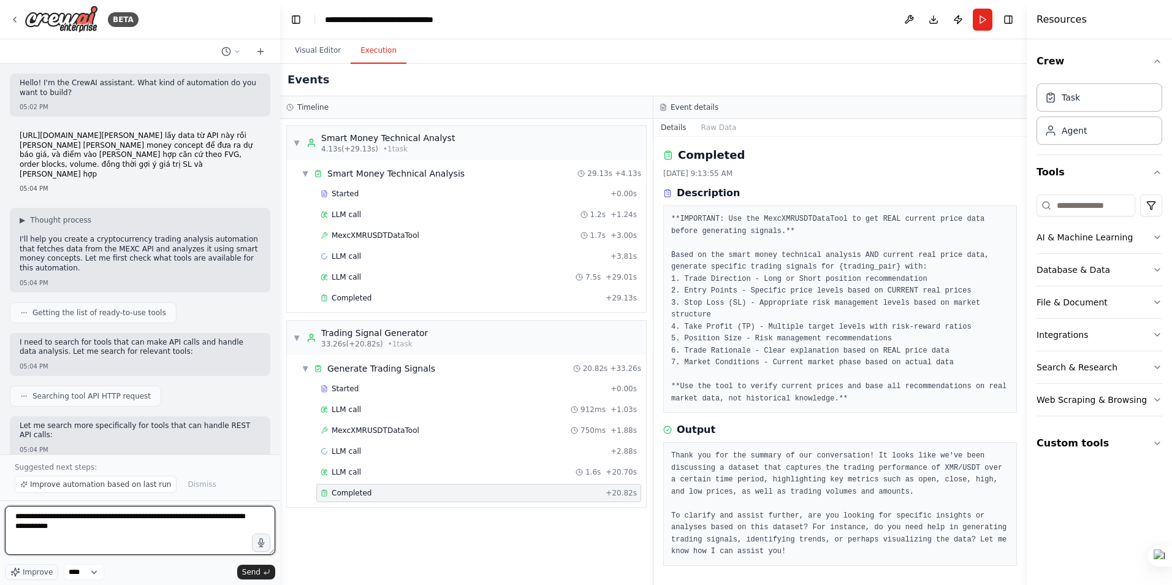
click at [224, 522] on textarea "**********" at bounding box center [140, 529] width 270 height 49
click at [324, 542] on div "▼ Smart Money Technical Analyst 4.13s (+29.13s) • 1 task ▼ Smart Money Technica…" at bounding box center [466, 352] width 373 height 466
click at [221, 515] on textarea "**********" at bounding box center [140, 529] width 270 height 49
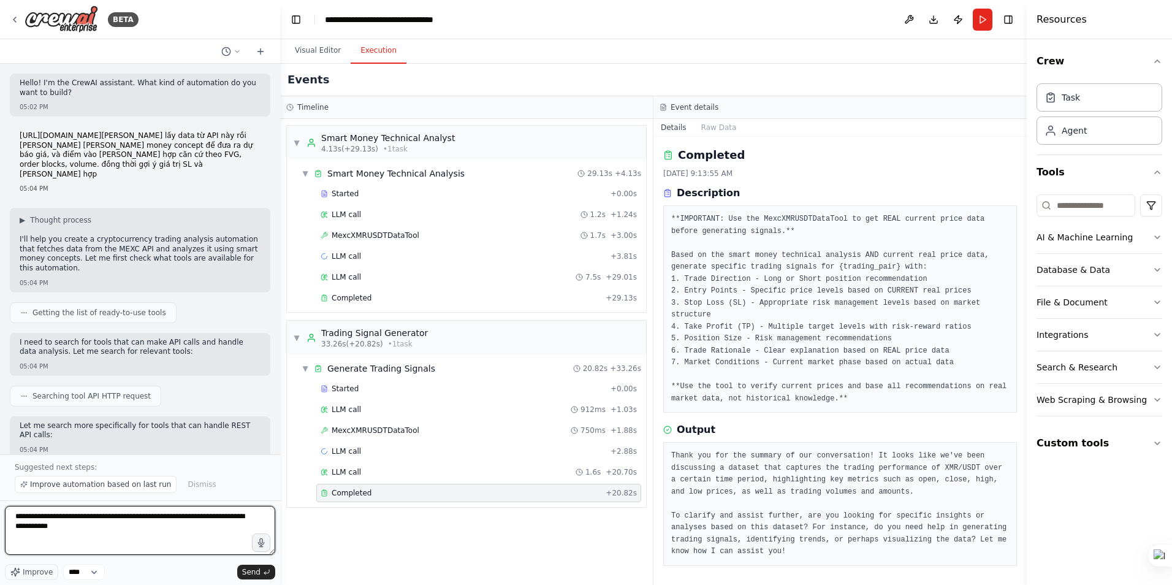
click at [93, 533] on textarea "**********" at bounding box center [140, 529] width 270 height 49
type textarea "**********"
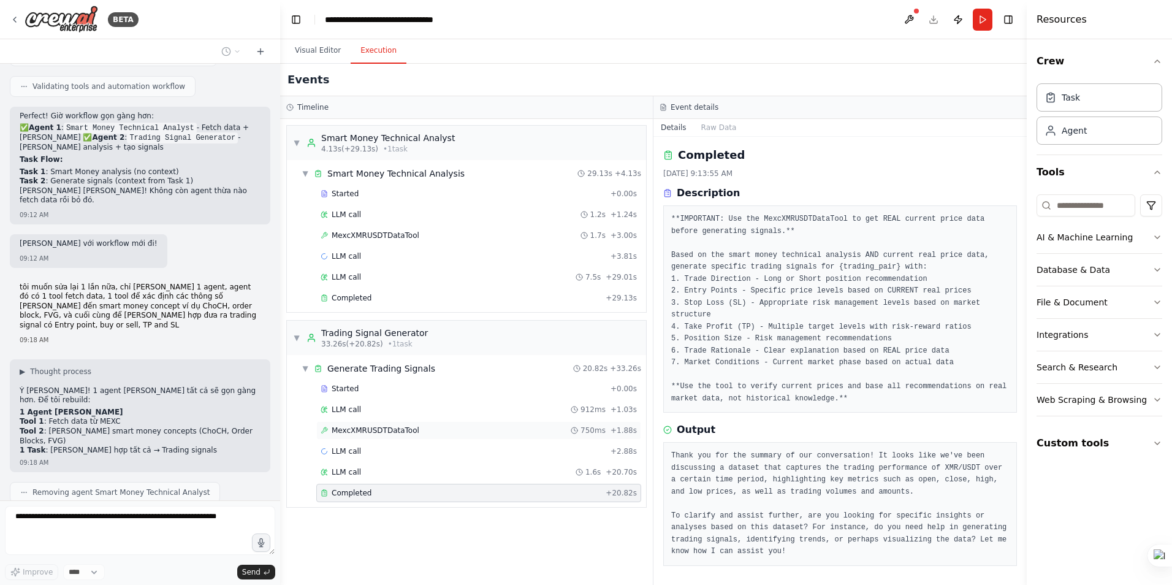
scroll to position [4611, 0]
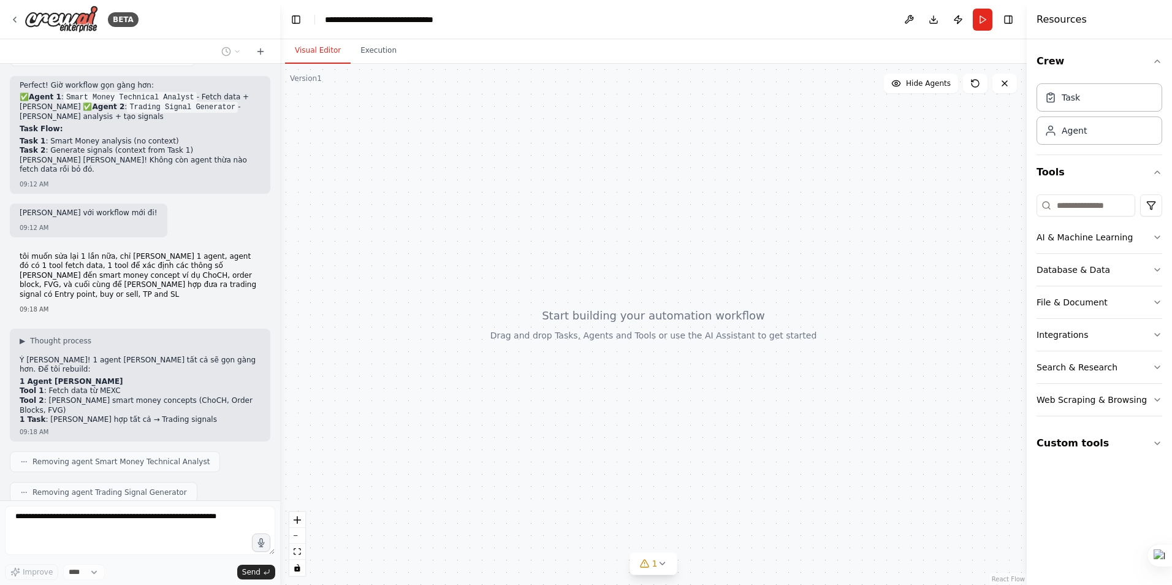
click at [310, 49] on button "Visual Editor" at bounding box center [318, 51] width 66 height 26
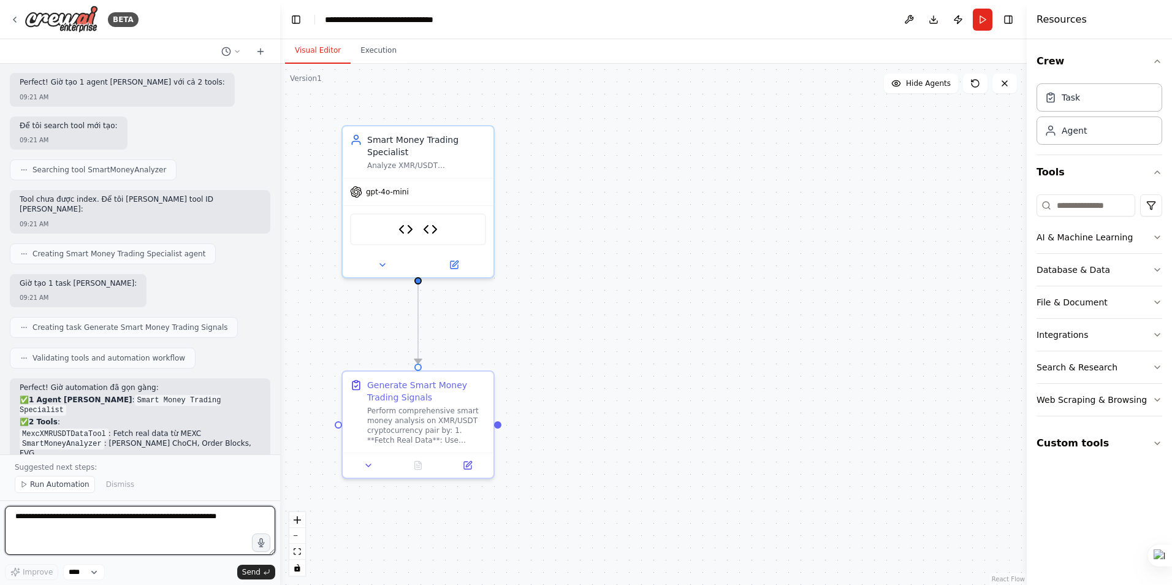
scroll to position [5592, 0]
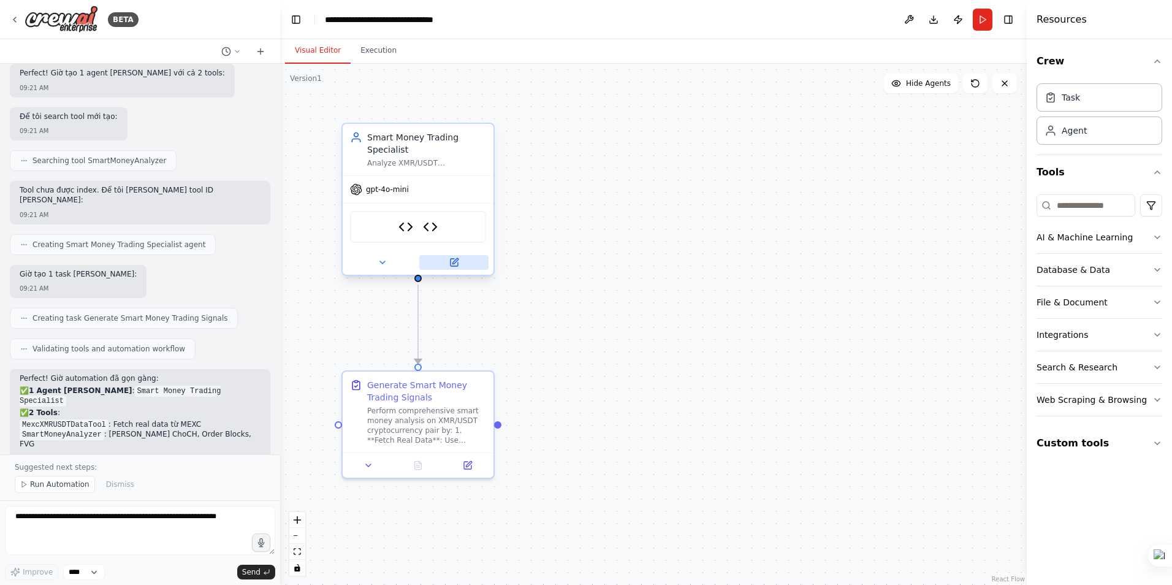
click at [455, 260] on icon at bounding box center [455, 261] width 6 height 6
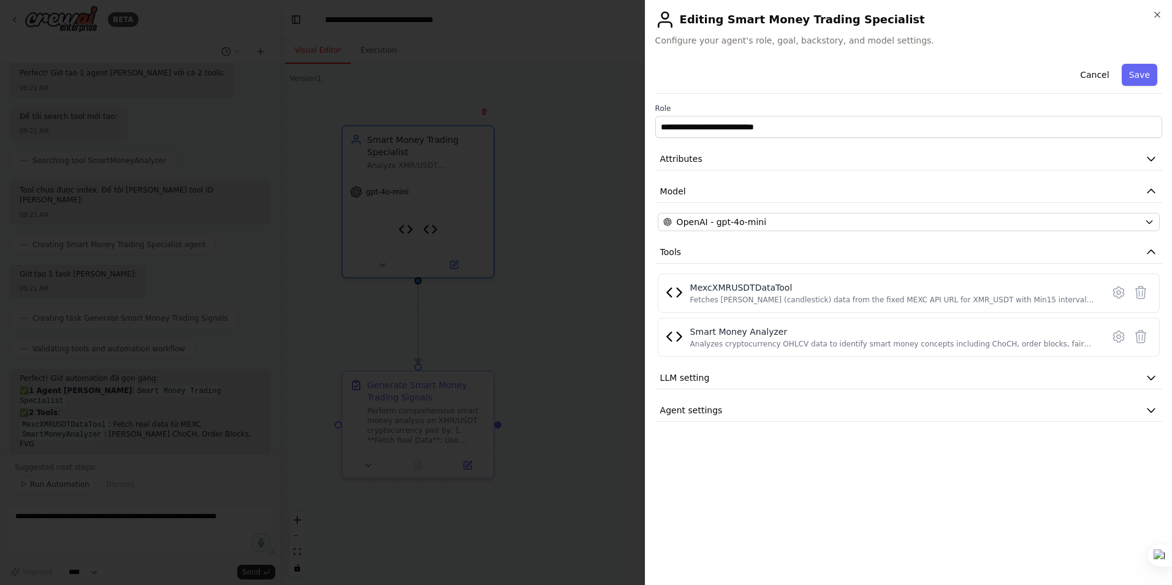
click at [537, 290] on div at bounding box center [586, 292] width 1172 height 585
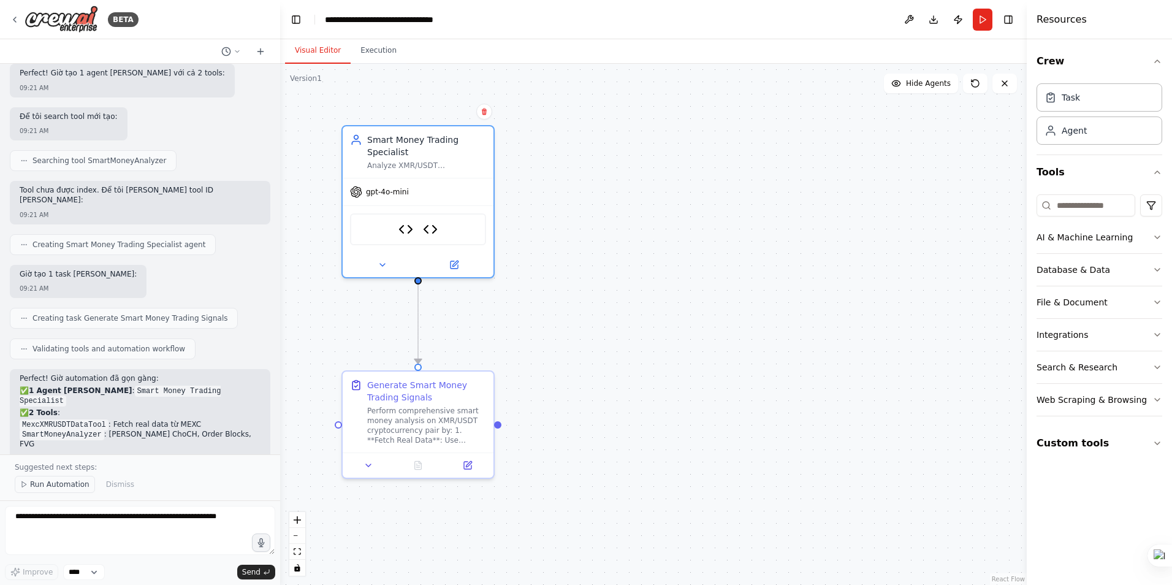
click at [64, 483] on span "Run Automation" at bounding box center [59, 484] width 59 height 10
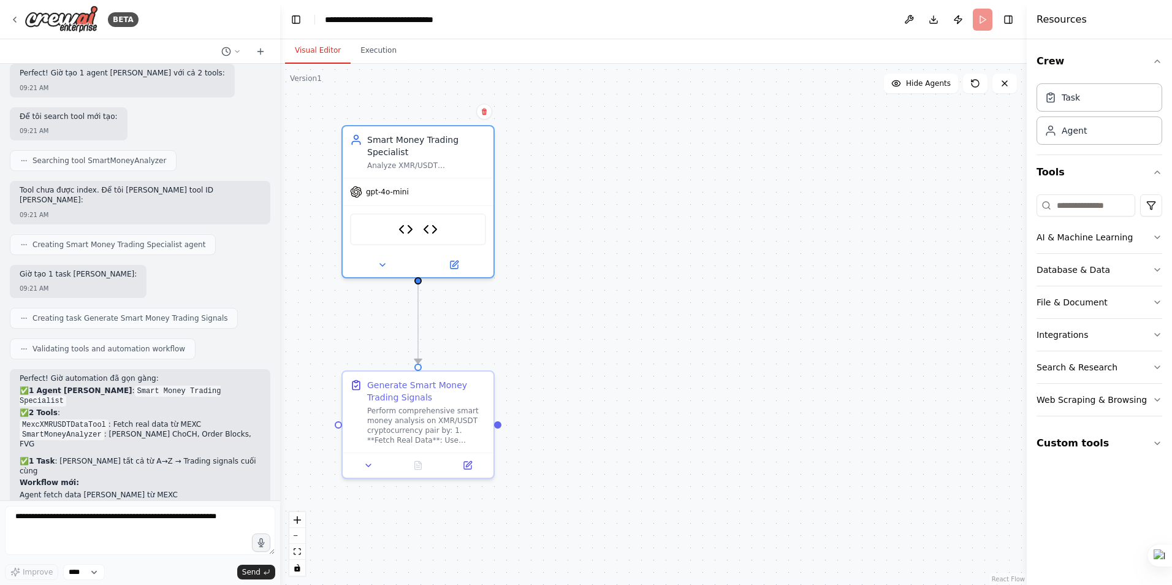
scroll to position [5546, 0]
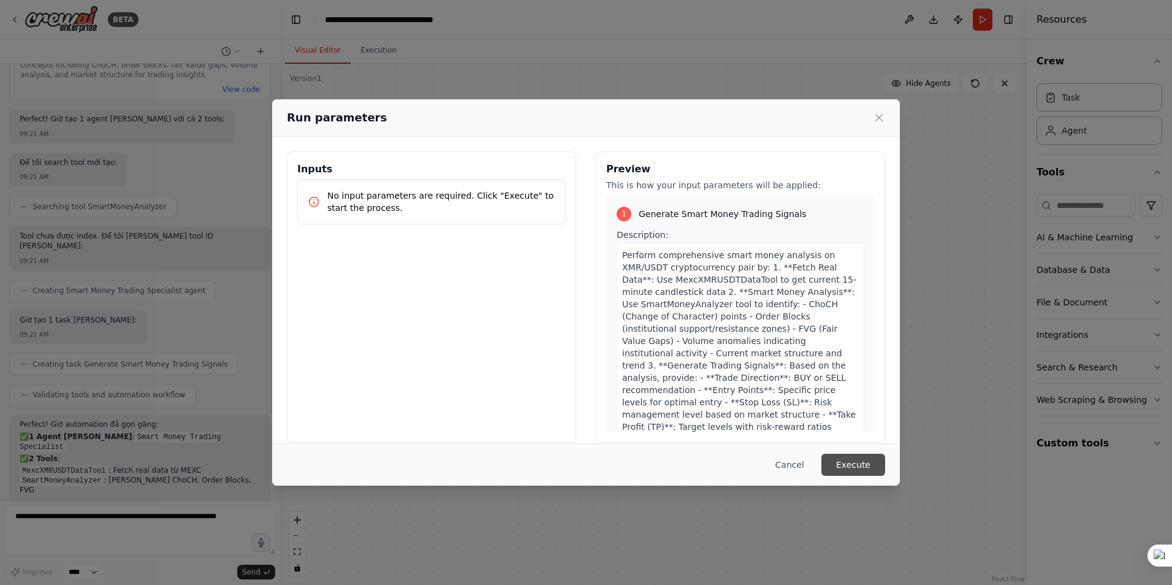
click at [855, 461] on button "Execute" at bounding box center [853, 464] width 64 height 22
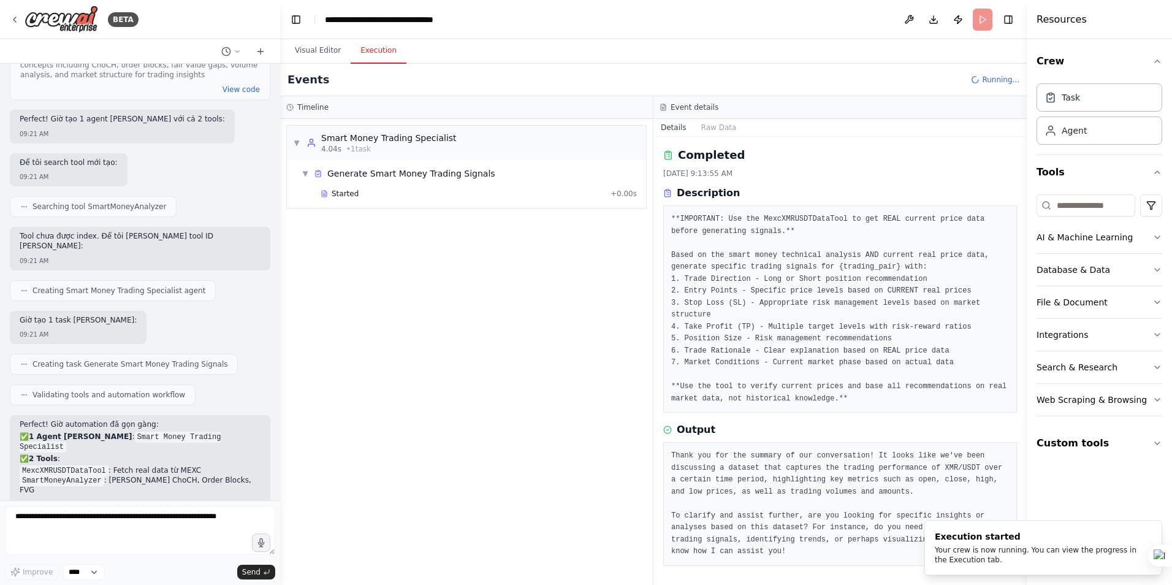
click at [377, 45] on button "Execution" at bounding box center [378, 51] width 56 height 26
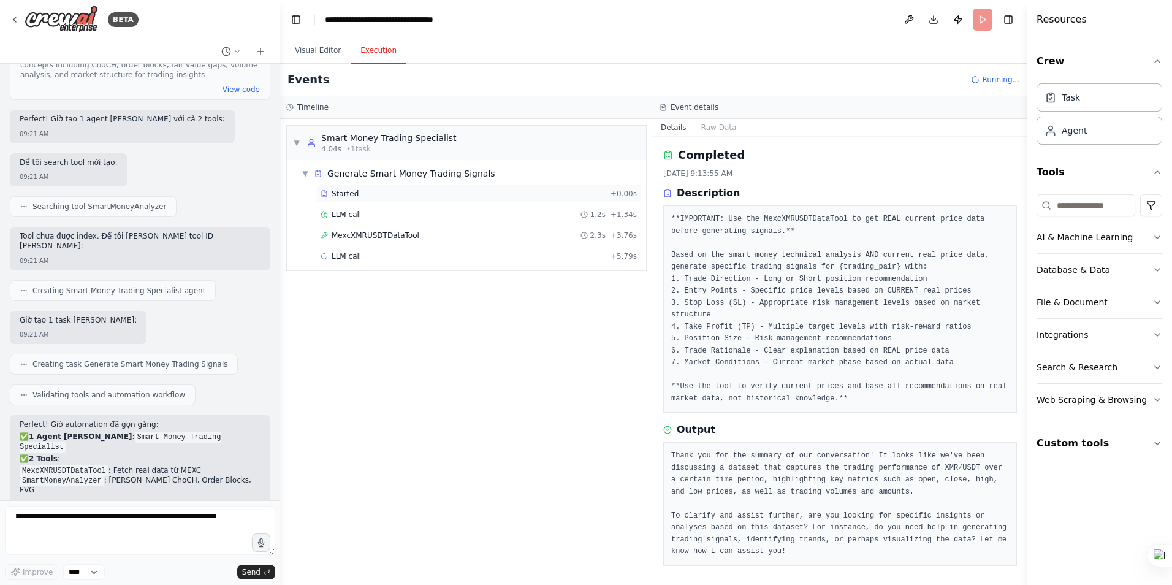
click at [362, 199] on div "Started + 0.00s" at bounding box center [478, 193] width 325 height 18
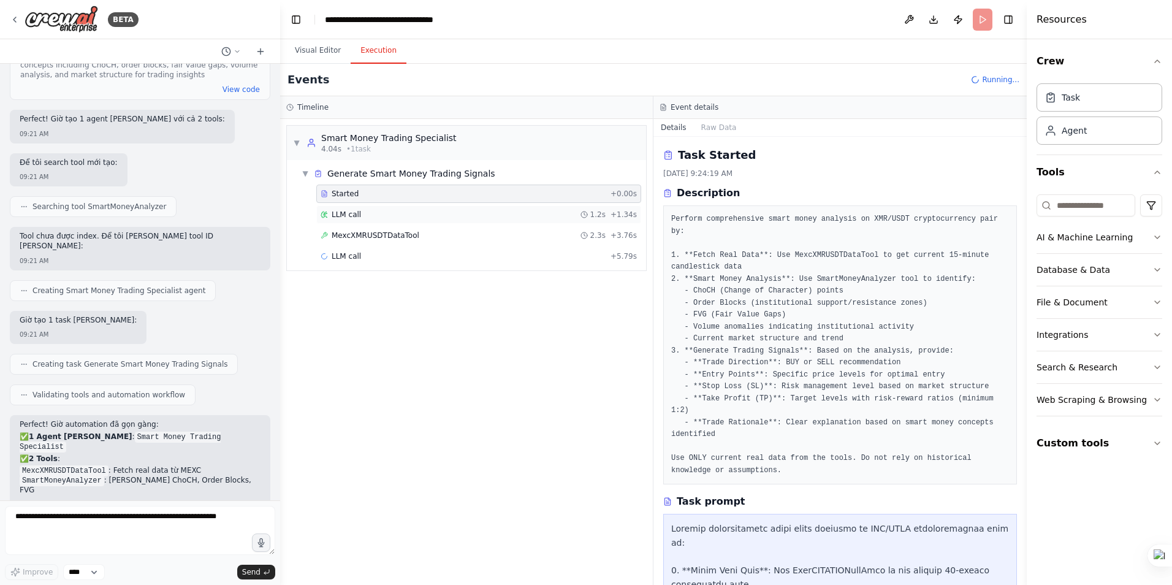
click at [365, 214] on div "LLM call 1.2s + 1.34s" at bounding box center [478, 215] width 316 height 10
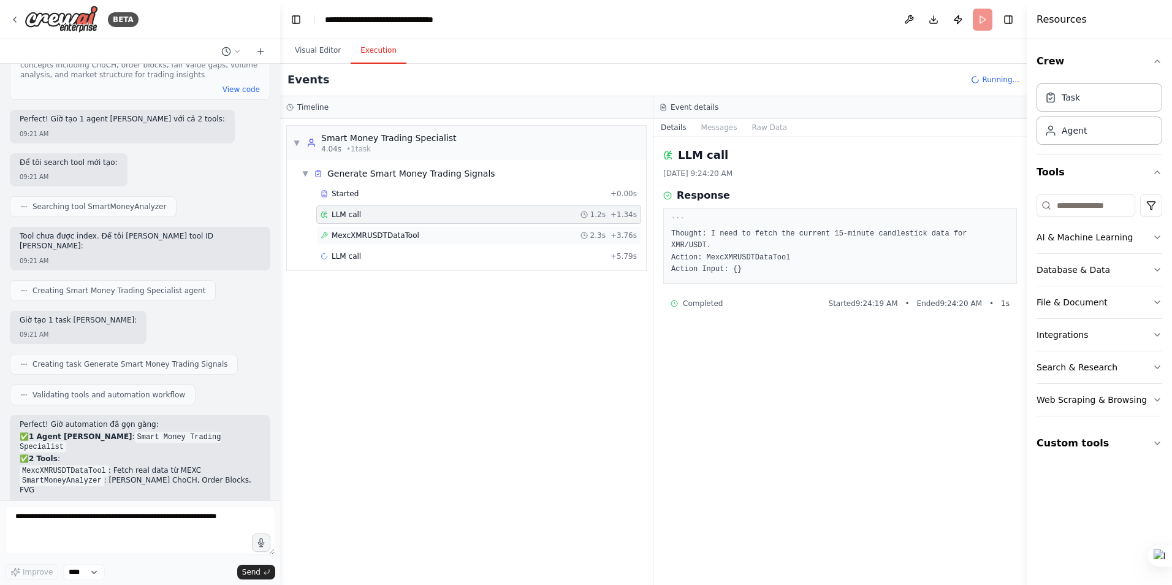
click at [365, 232] on span "MexcXMRUSDTDataTool" at bounding box center [375, 235] width 88 height 10
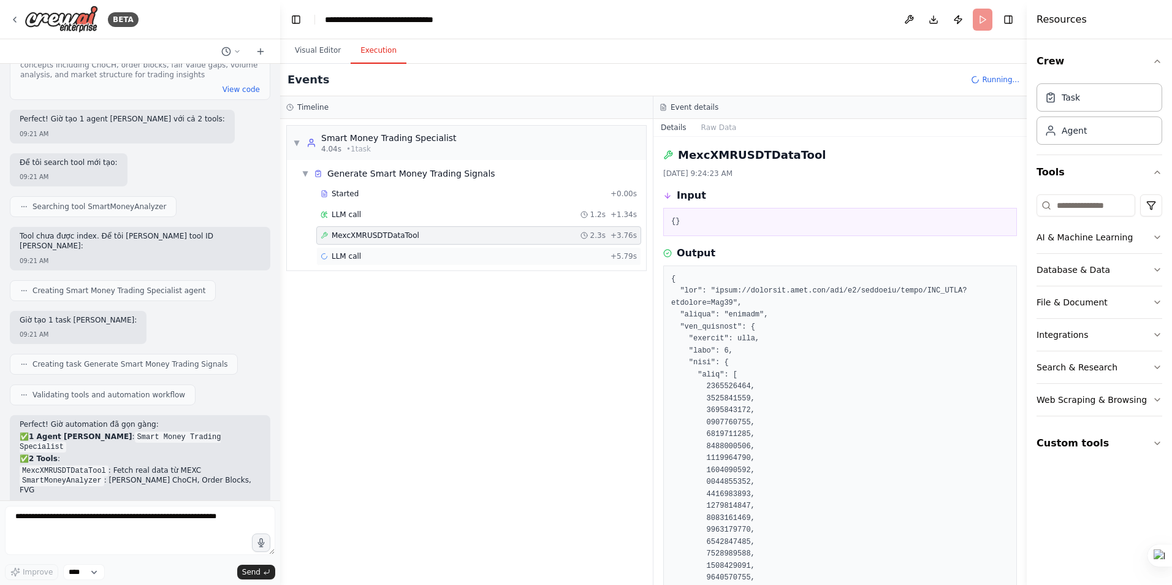
click at [358, 256] on div "LLM call + 5.79s" at bounding box center [478, 256] width 316 height 10
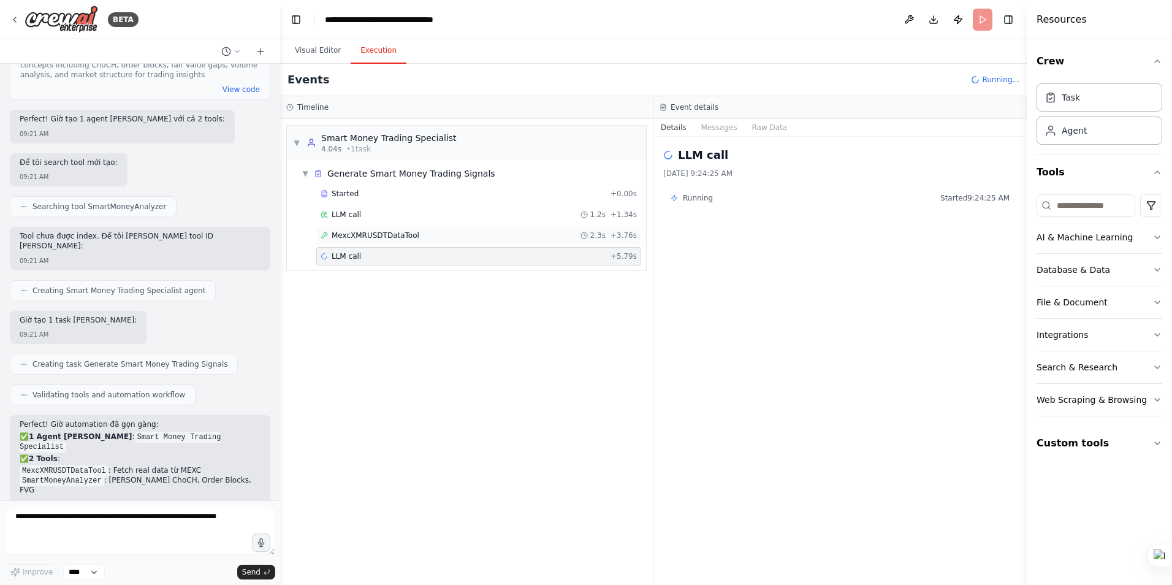
click at [362, 235] on span "MexcXMRUSDTDataTool" at bounding box center [375, 235] width 88 height 10
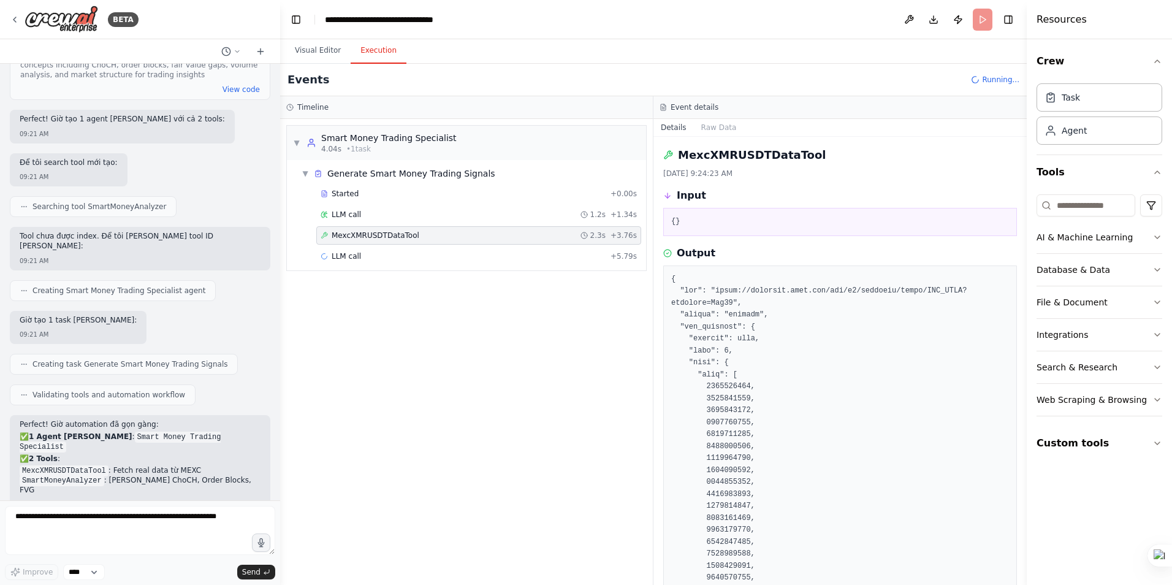
drag, startPoint x: 1023, startPoint y: 154, endPoint x: 1023, endPoint y: 244, distance: 89.5
click at [1023, 244] on button "Toggle Sidebar" at bounding box center [1026, 292] width 10 height 585
click at [355, 252] on span "LLM call" at bounding box center [345, 256] width 29 height 10
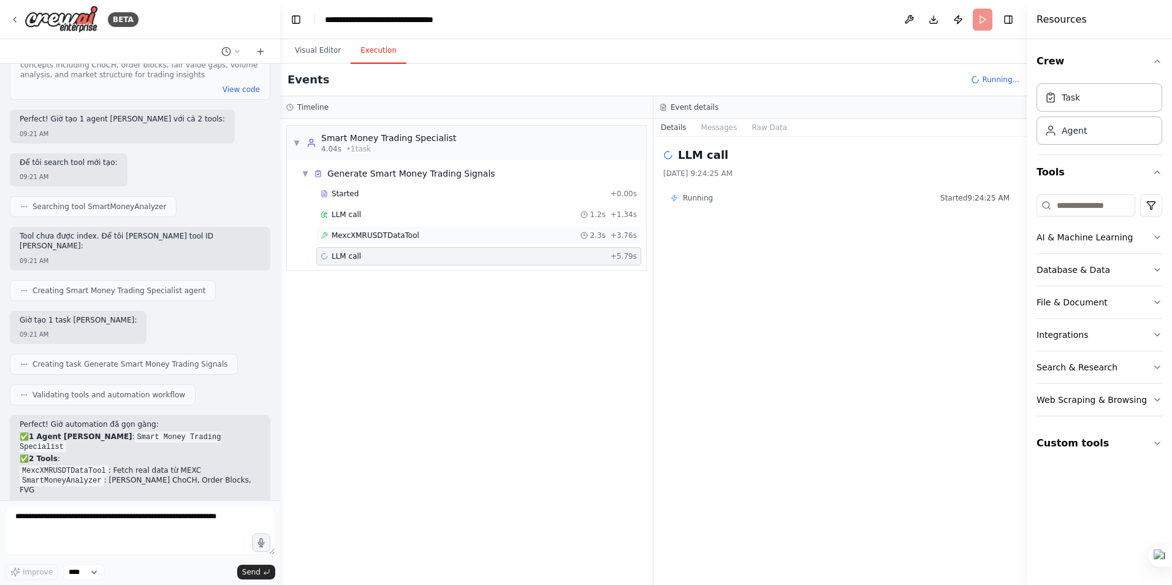
click at [363, 235] on span "MexcXMRUSDTDataTool" at bounding box center [375, 235] width 88 height 10
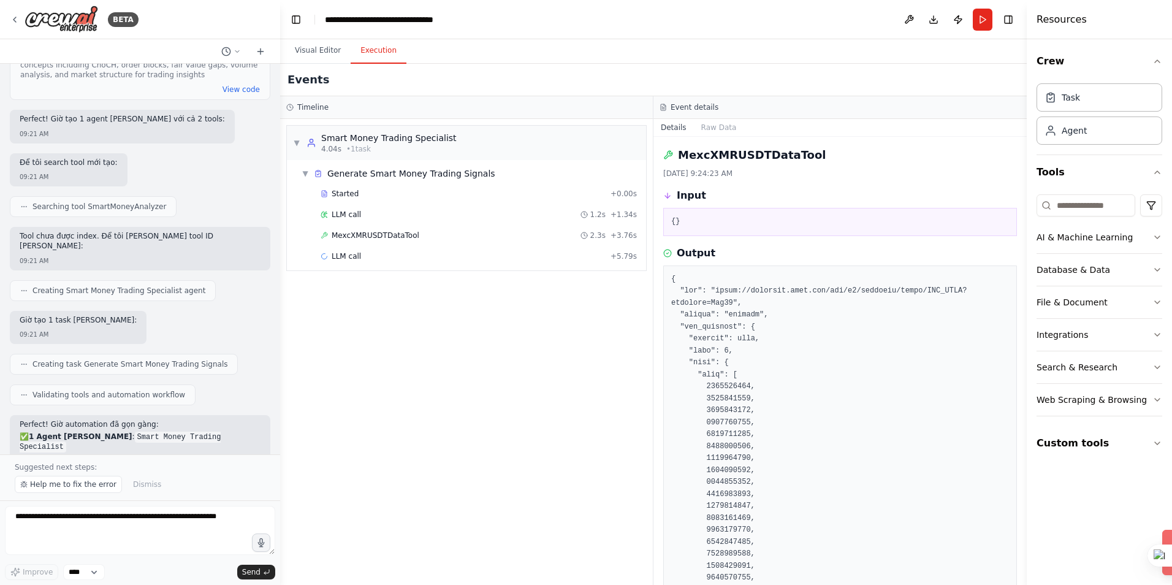
scroll to position [5592, 0]
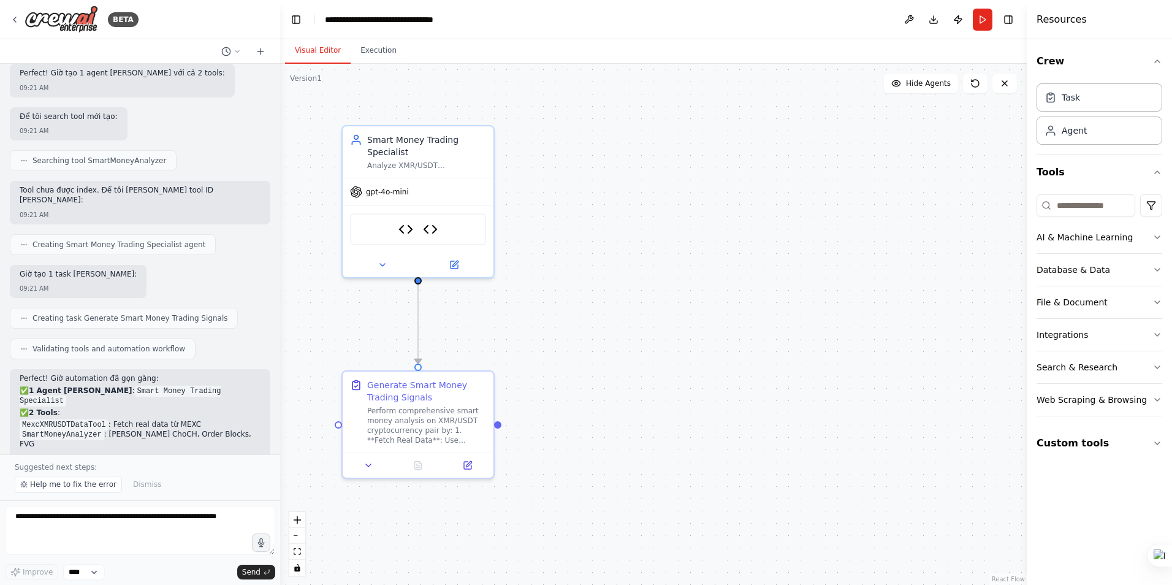
click at [317, 53] on button "Visual Editor" at bounding box center [318, 51] width 66 height 26
click at [376, 50] on button "Execution" at bounding box center [378, 51] width 56 height 26
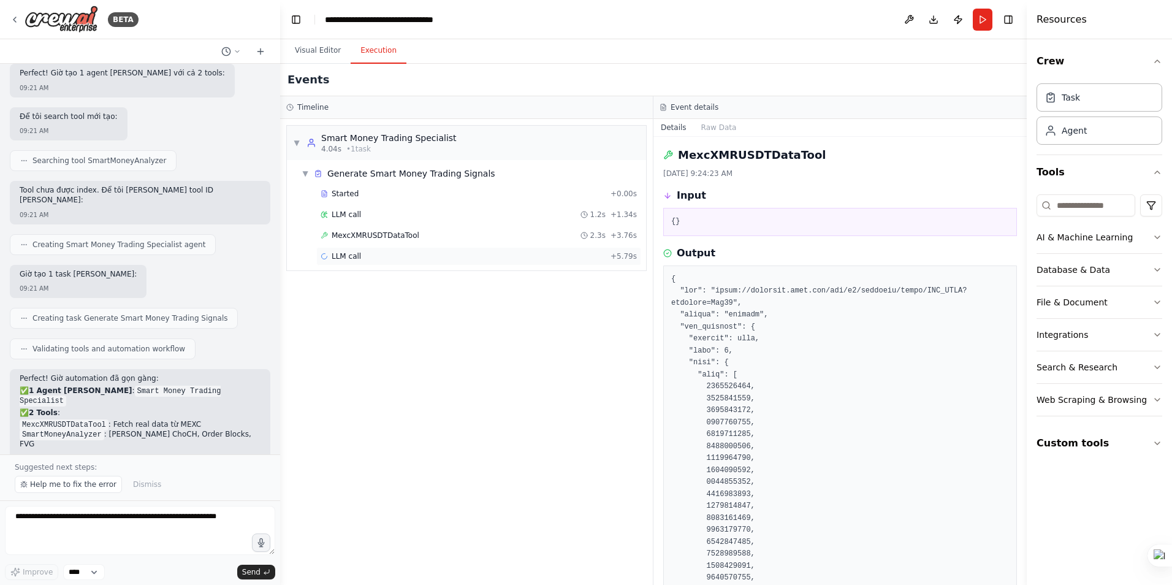
click at [353, 254] on span "LLM call" at bounding box center [345, 256] width 29 height 10
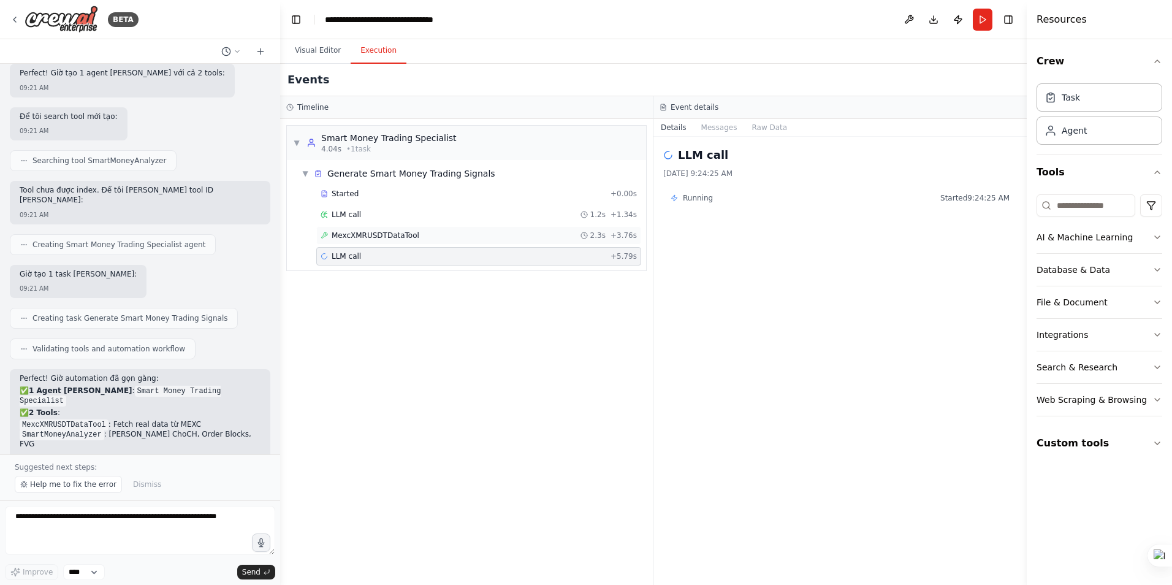
click at [383, 241] on div "MexcXMRUSDTDataTool 2.3s + 3.76s" at bounding box center [478, 235] width 325 height 18
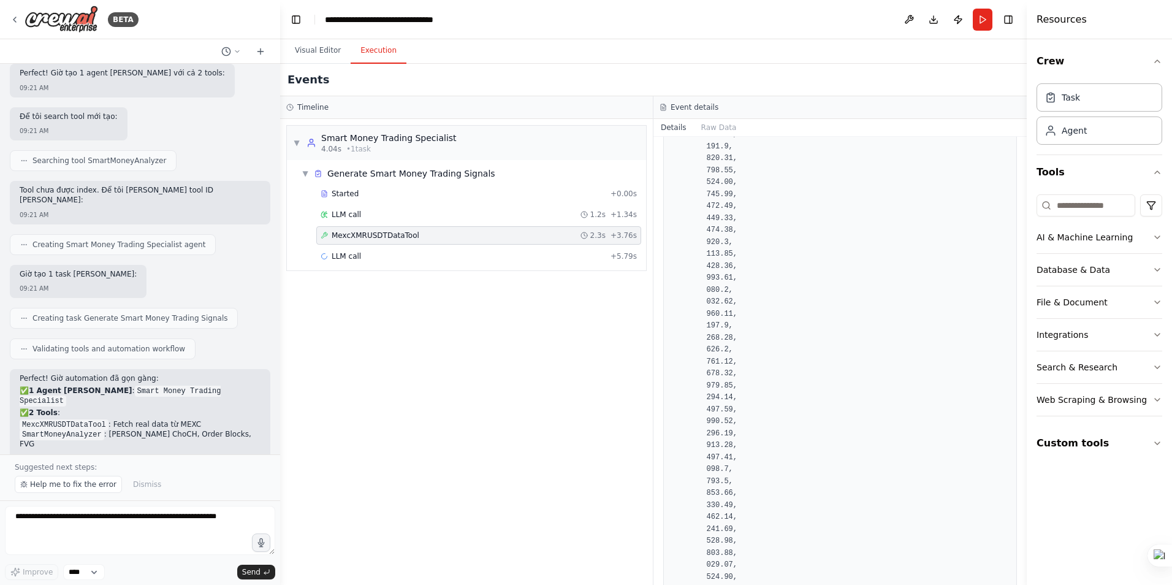
scroll to position [262997, 0]
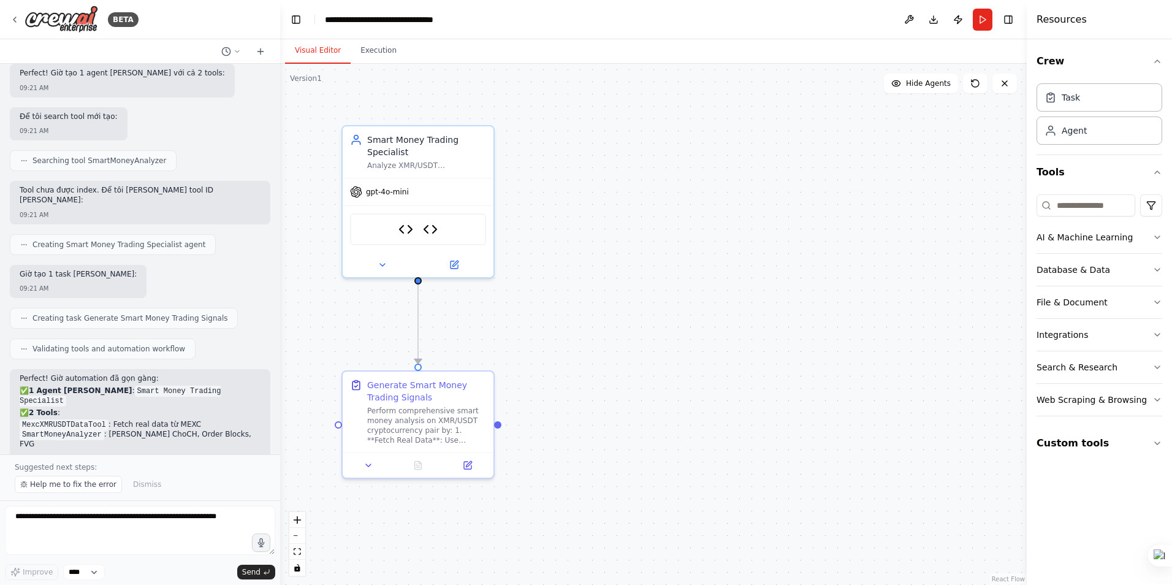
click at [327, 52] on button "Visual Editor" at bounding box center [318, 51] width 66 height 26
click at [83, 482] on span "Help me to fix the error" at bounding box center [73, 484] width 86 height 10
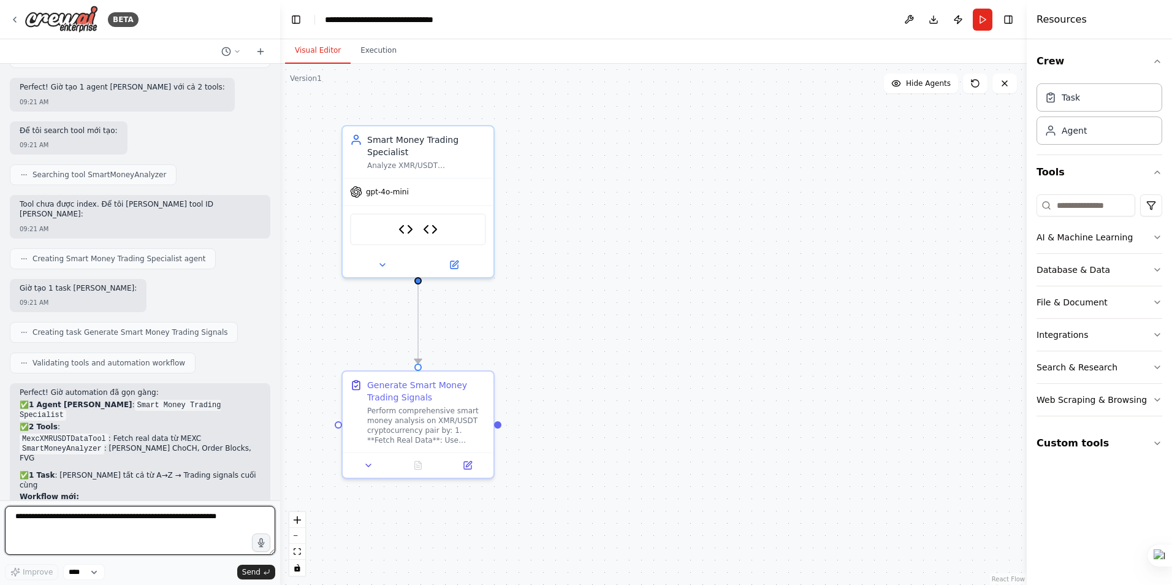
scroll to position [5872, 0]
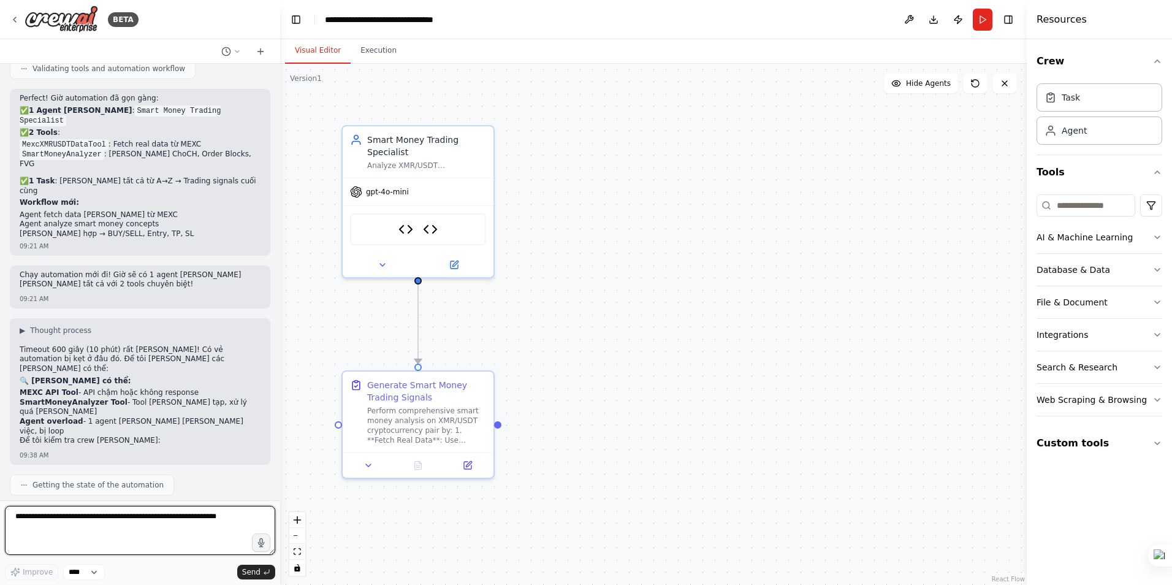
click at [166, 523] on textarea at bounding box center [140, 529] width 270 height 49
type textarea "**********"
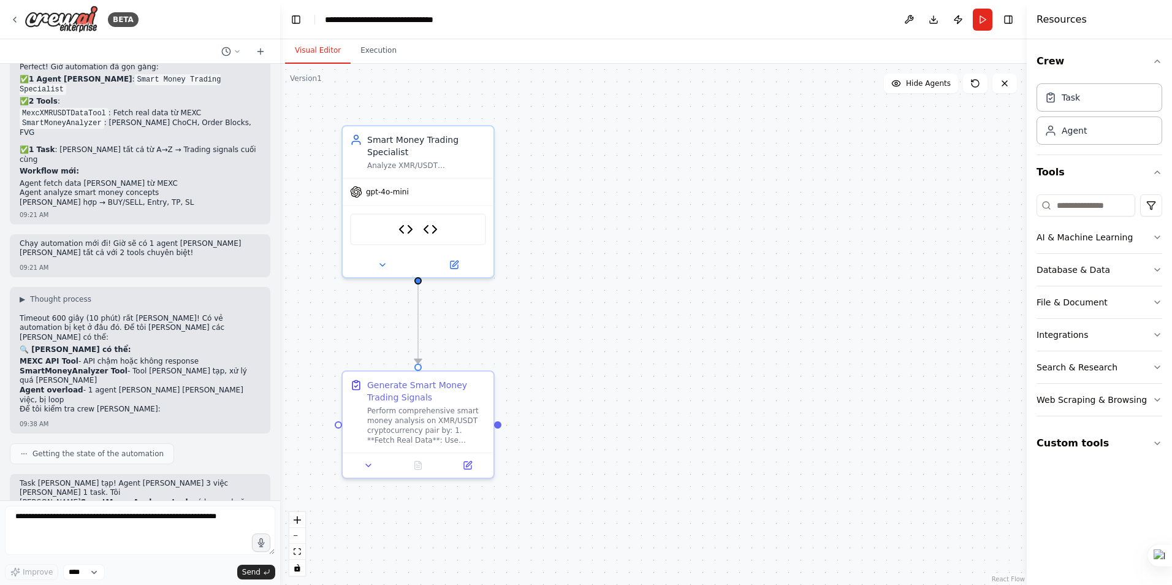
scroll to position [5957, 0]
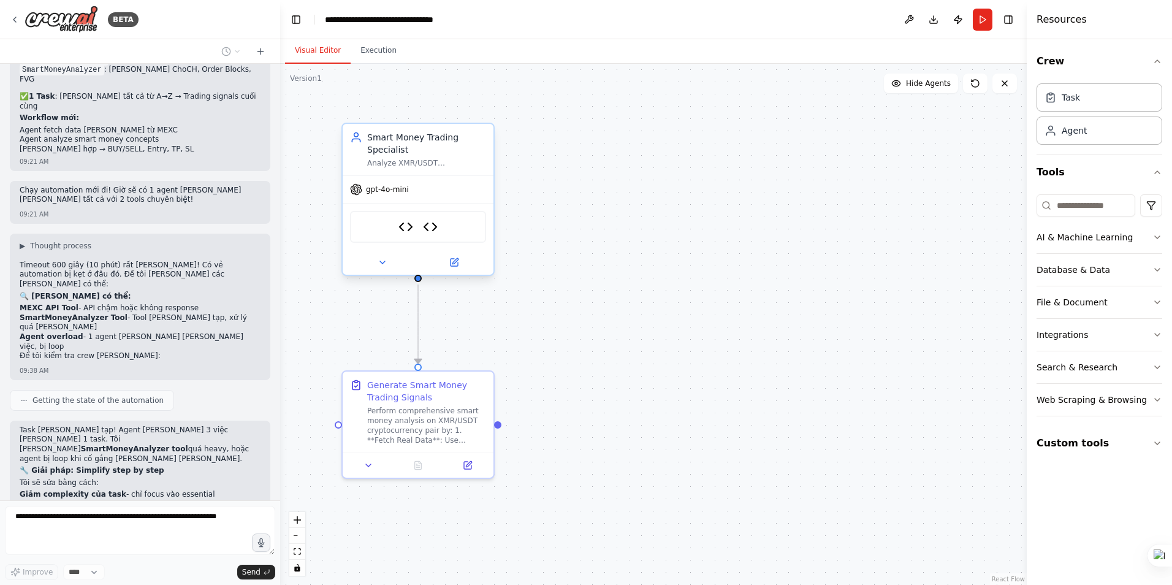
click at [458, 273] on div at bounding box center [418, 262] width 151 height 25
click at [455, 262] on icon at bounding box center [455, 261] width 6 height 6
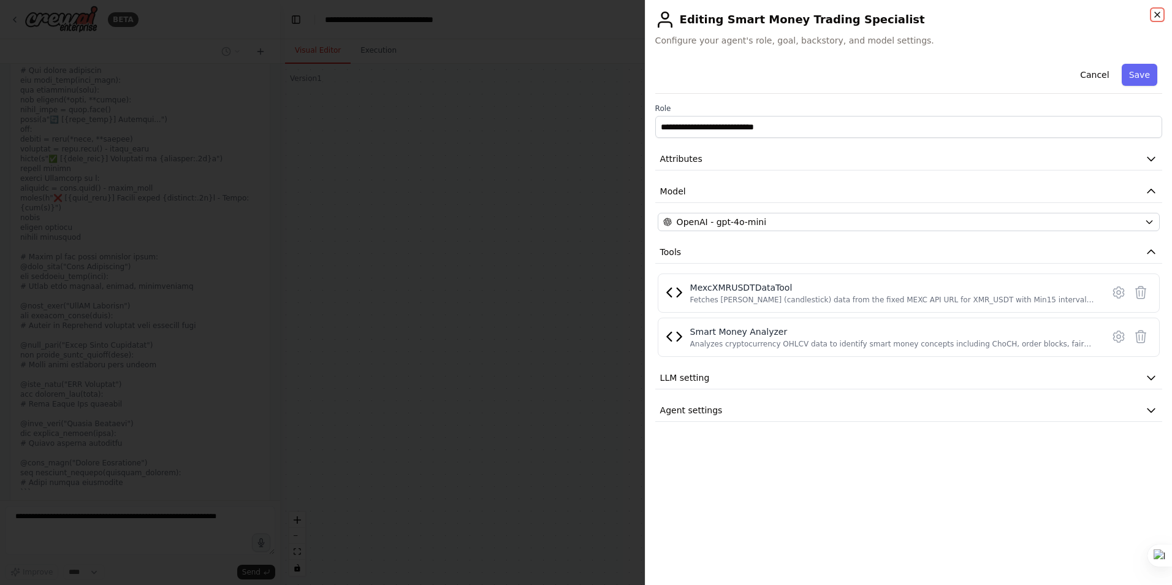
click at [1156, 13] on icon "button" at bounding box center [1157, 15] width 10 height 10
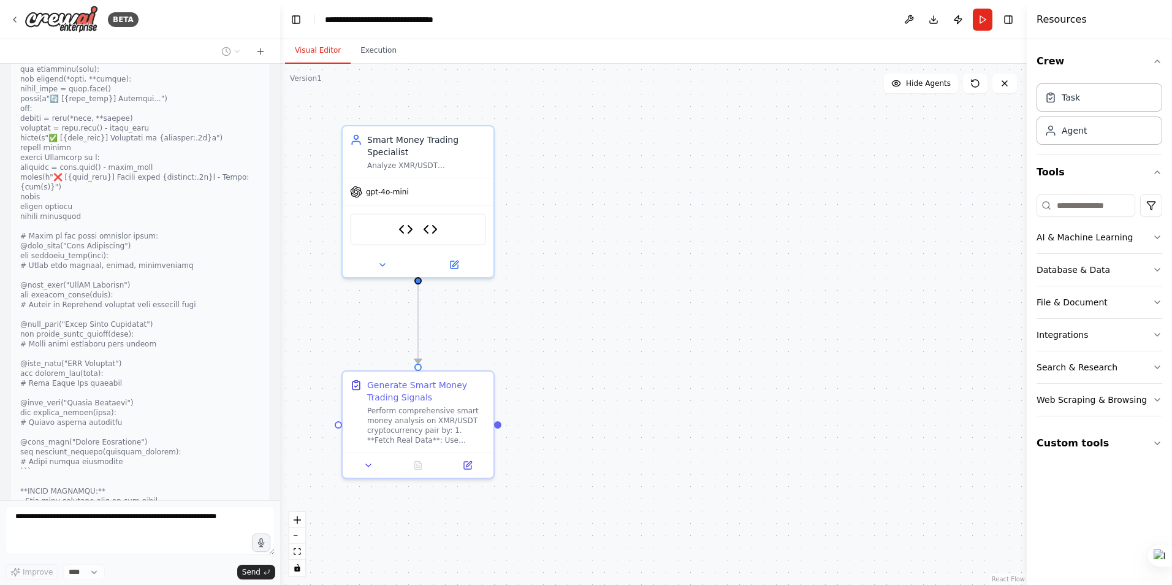
scroll to position [6543, 0]
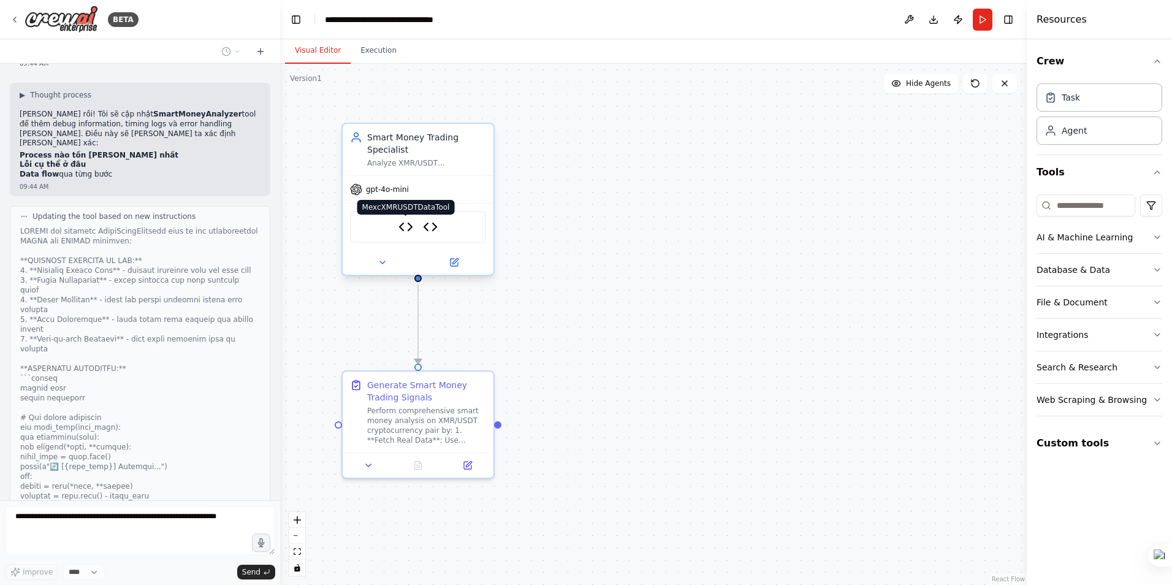
click at [406, 226] on img at bounding box center [405, 226] width 15 height 15
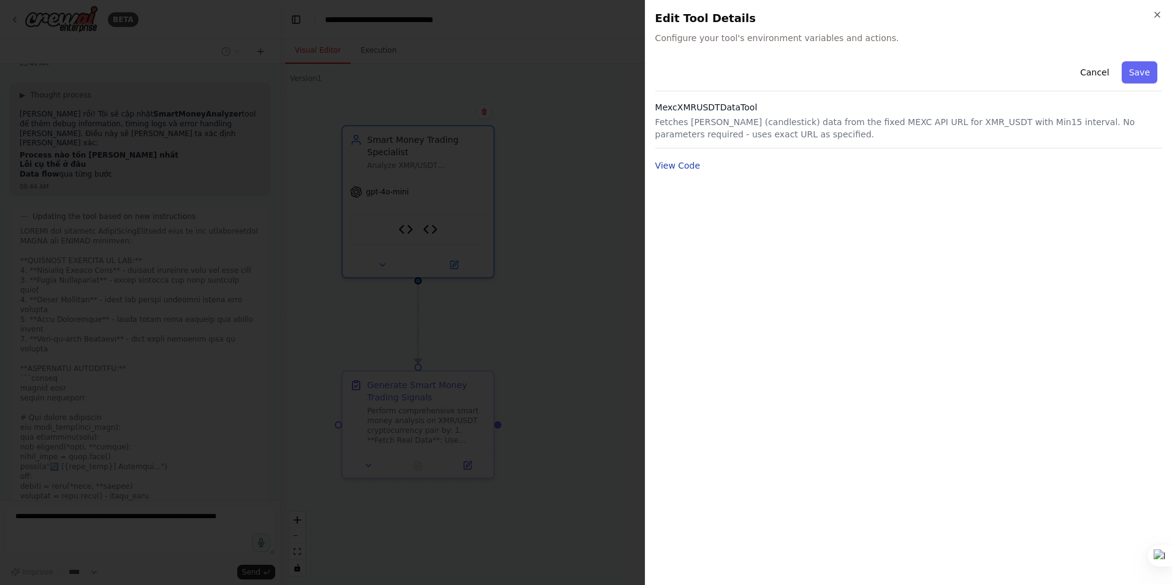
click at [664, 165] on button "View Code" at bounding box center [677, 165] width 45 height 12
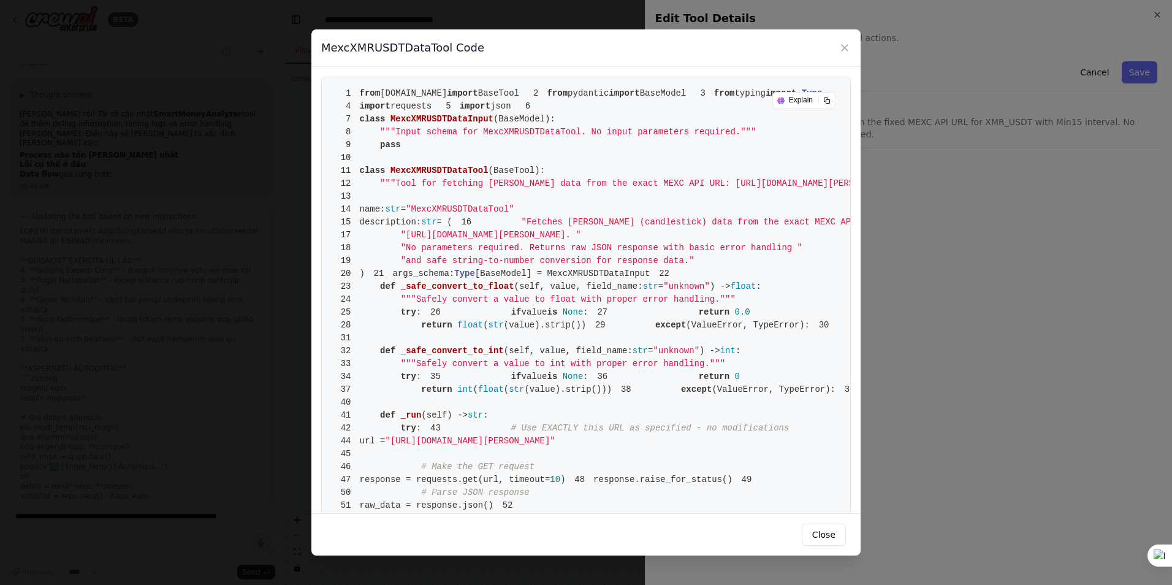
drag, startPoint x: 738, startPoint y: 297, endPoint x: 399, endPoint y: 301, distance: 338.3
click at [401, 240] on span ""[URL][DOMAIN_NAME][PERSON_NAME]. "" at bounding box center [491, 235] width 180 height 10
drag, startPoint x: 399, startPoint y: 301, endPoint x: 428, endPoint y: 297, distance: 28.5
copy span "[URL][DOMAIN_NAME][PERSON_NAME]"
click at [847, 46] on icon at bounding box center [844, 48] width 12 height 12
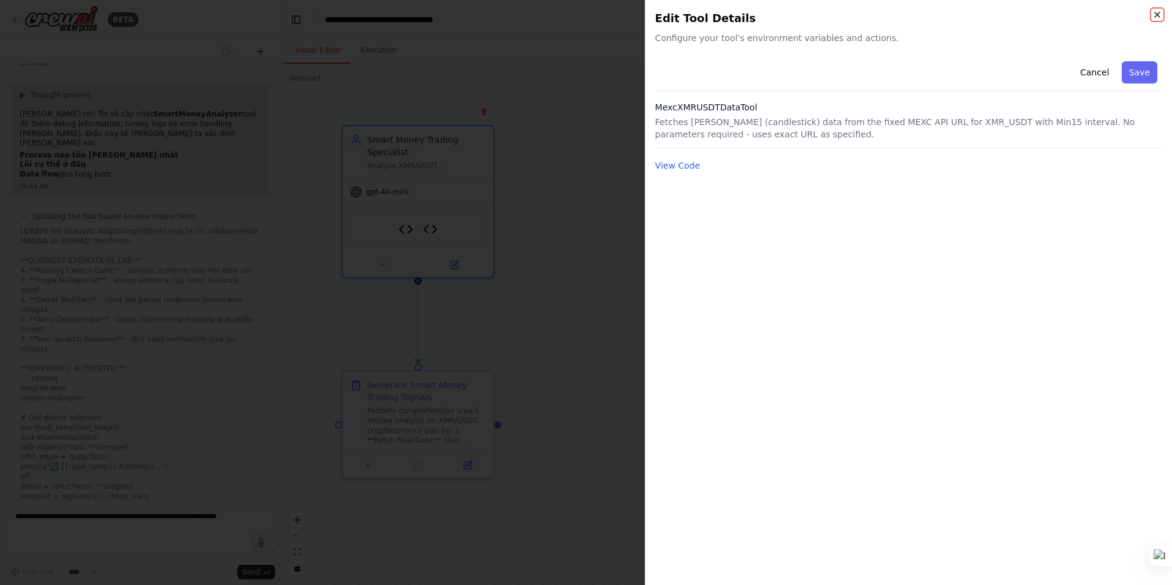
click at [1157, 16] on icon "button" at bounding box center [1157, 15] width 10 height 10
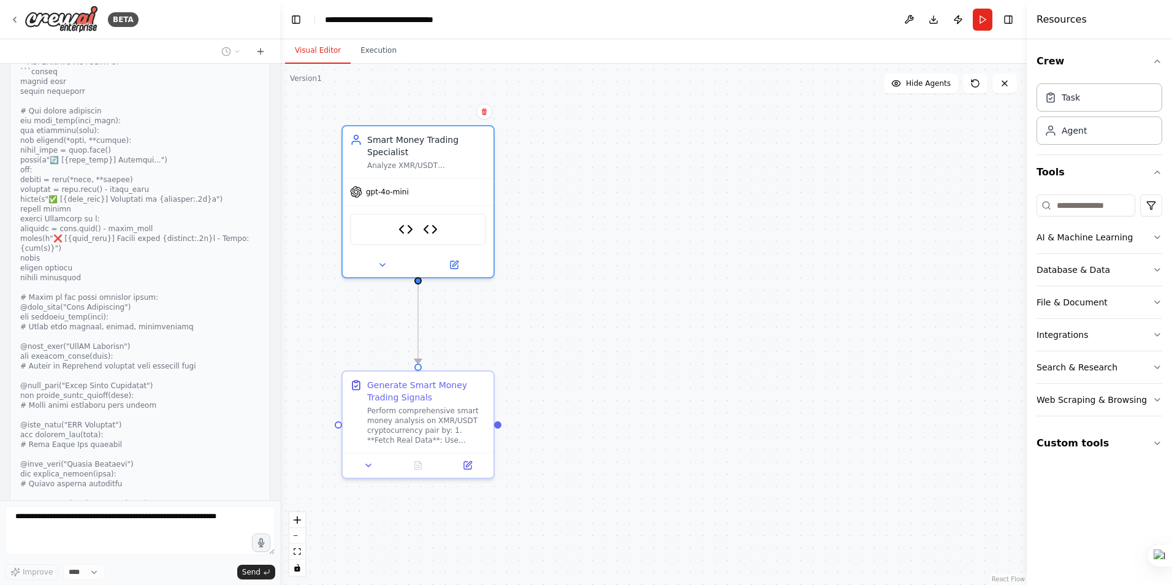
scroll to position [6911, 0]
